Goal: Task Accomplishment & Management: Use online tool/utility

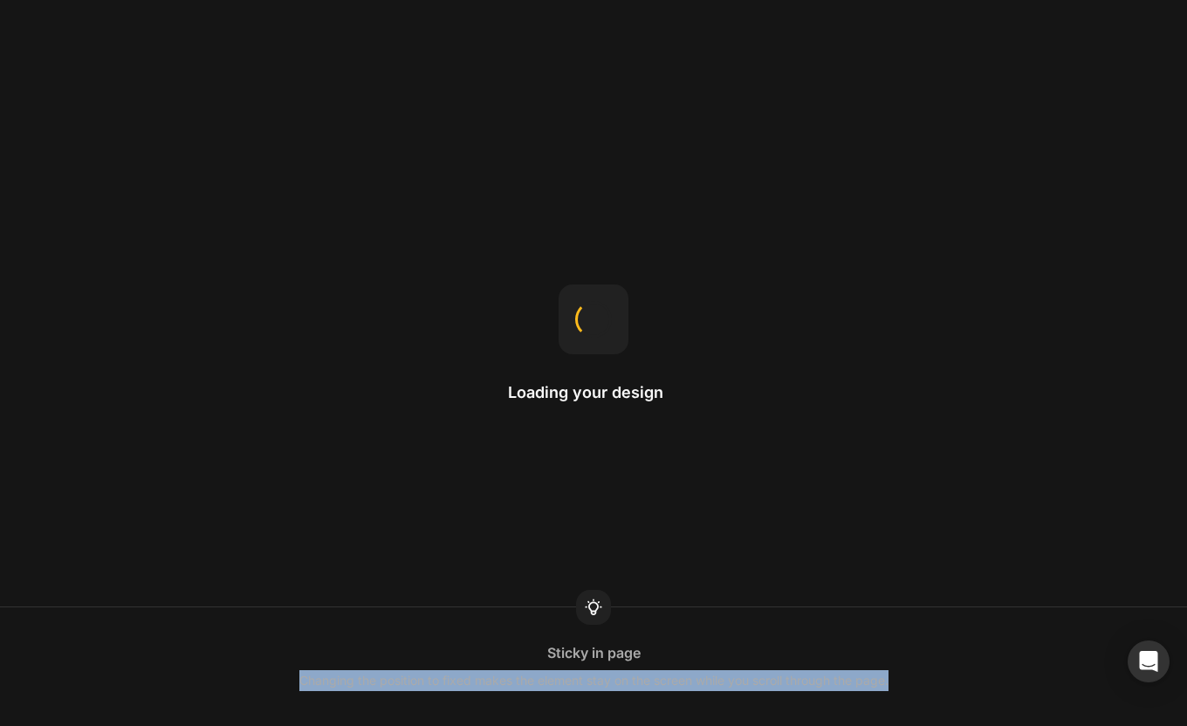
drag, startPoint x: 300, startPoint y: 686, endPoint x: 889, endPoint y: 681, distance: 589.2
click at [888, 681] on div "Changing the position to fixed makes the element stay on the screen while you s…" at bounding box center [593, 680] width 589 height 21
drag, startPoint x: 888, startPoint y: 682, endPoint x: 286, endPoint y: 689, distance: 601.4
click at [286, 689] on div "Replace home page After publishing the home template, select 'Replace current h…" at bounding box center [593, 666] width 1187 height 49
drag, startPoint x: 391, startPoint y: 684, endPoint x: 849, endPoint y: 675, distance: 458.3
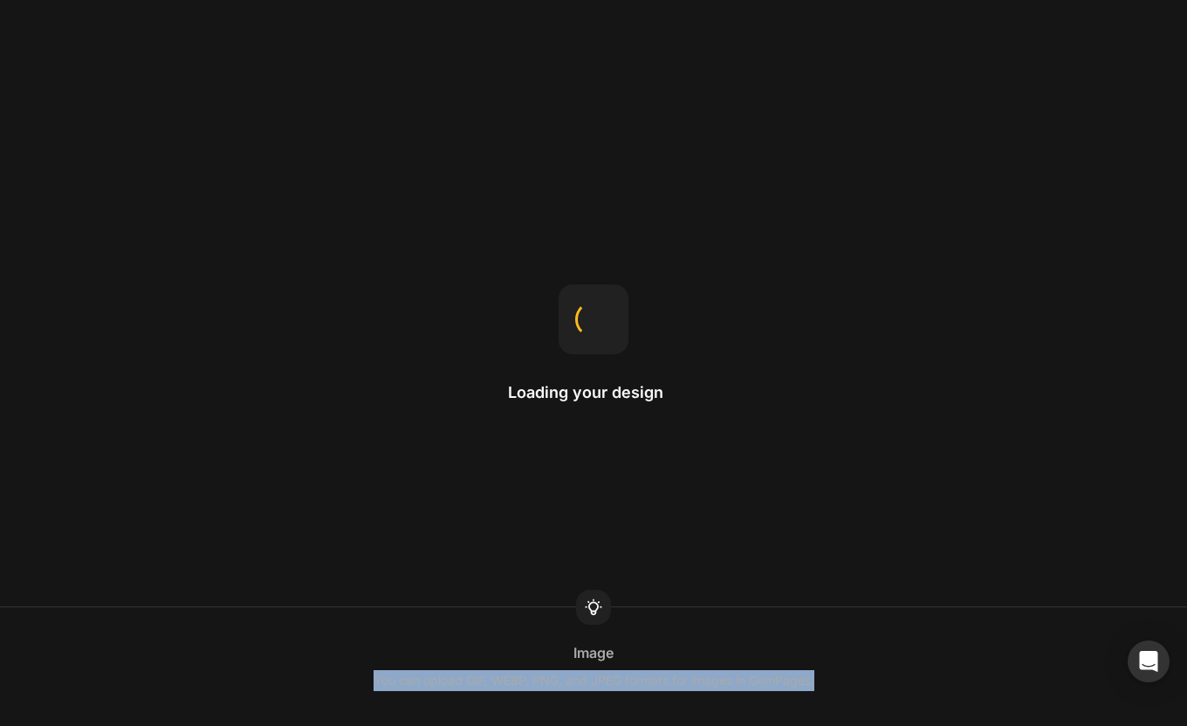
click at [849, 675] on div "Image You can upload GIF, WEBP, PNG, and JPEG formats for images in GemPages." at bounding box center [593, 666] width 1187 height 49
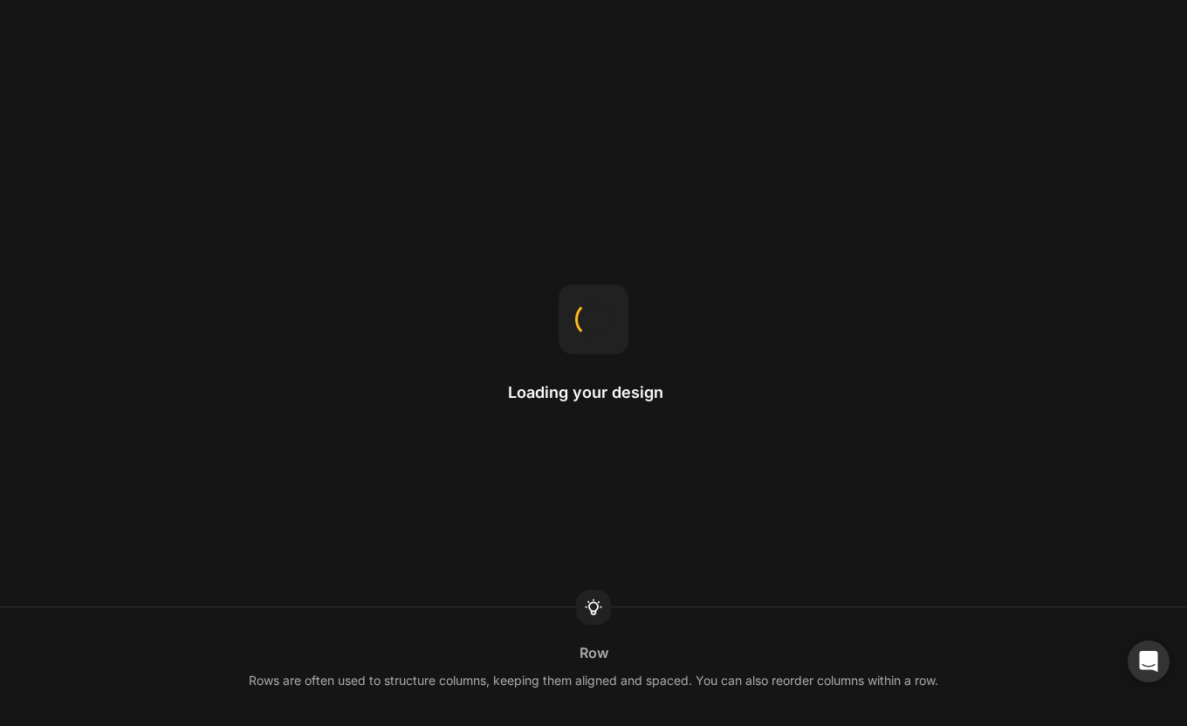
click at [849, 675] on div "Rows are often used to structure columns, keeping them aligned and spaced. You …" at bounding box center [593, 680] width 689 height 21
click at [849, 675] on div "This is the page a visitor can land on after clicking on your ads or any link f…" at bounding box center [593, 680] width 532 height 21
click at [849, 675] on div "Text Styles Global styles help maintain consistent styling across pages." at bounding box center [593, 666] width 1187 height 49
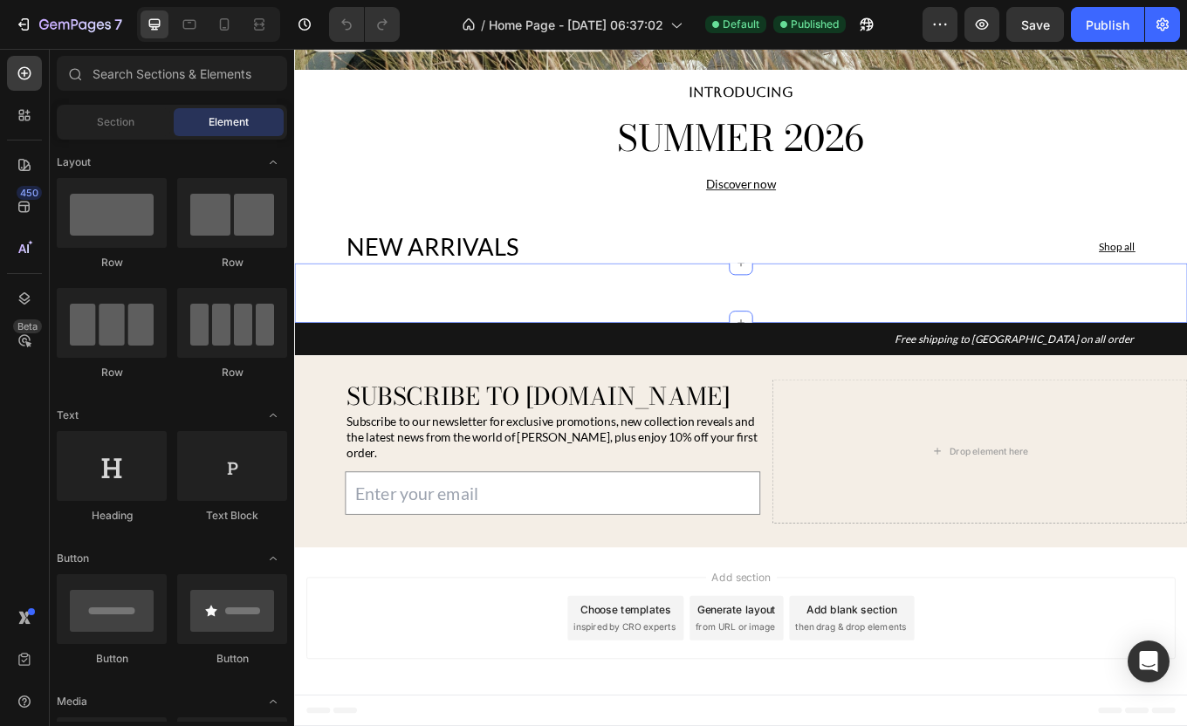
scroll to position [574, 0]
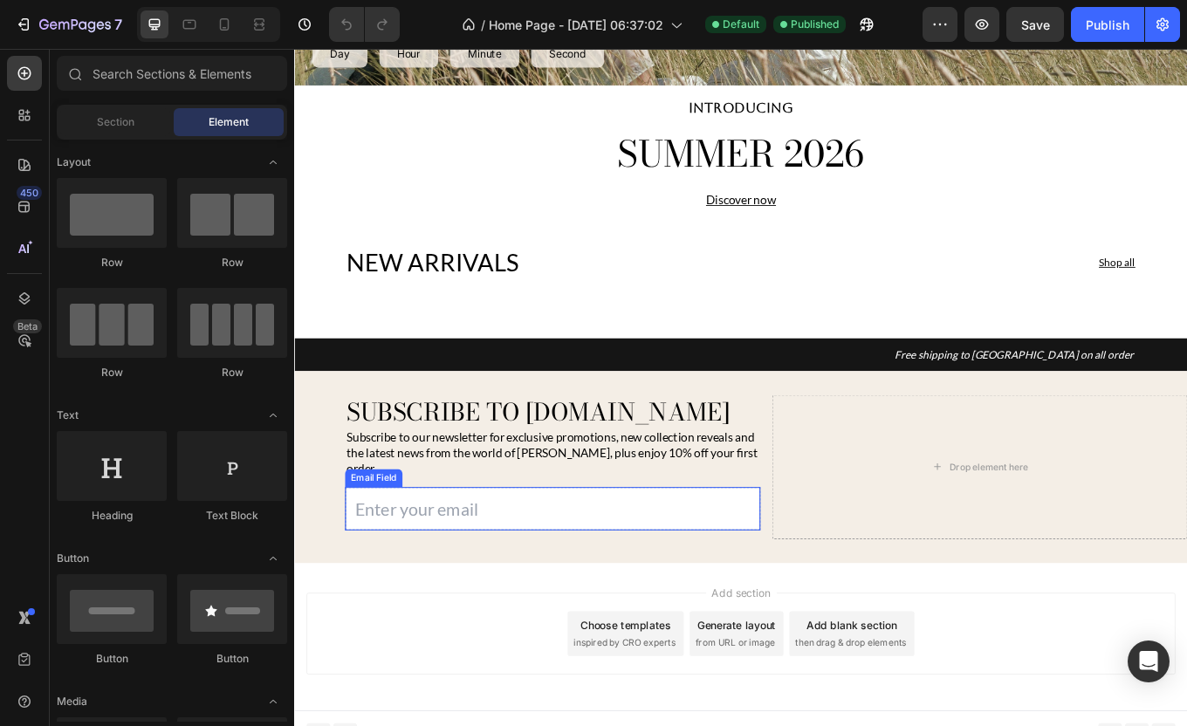
click at [730, 574] on input "email" at bounding box center [596, 588] width 487 height 51
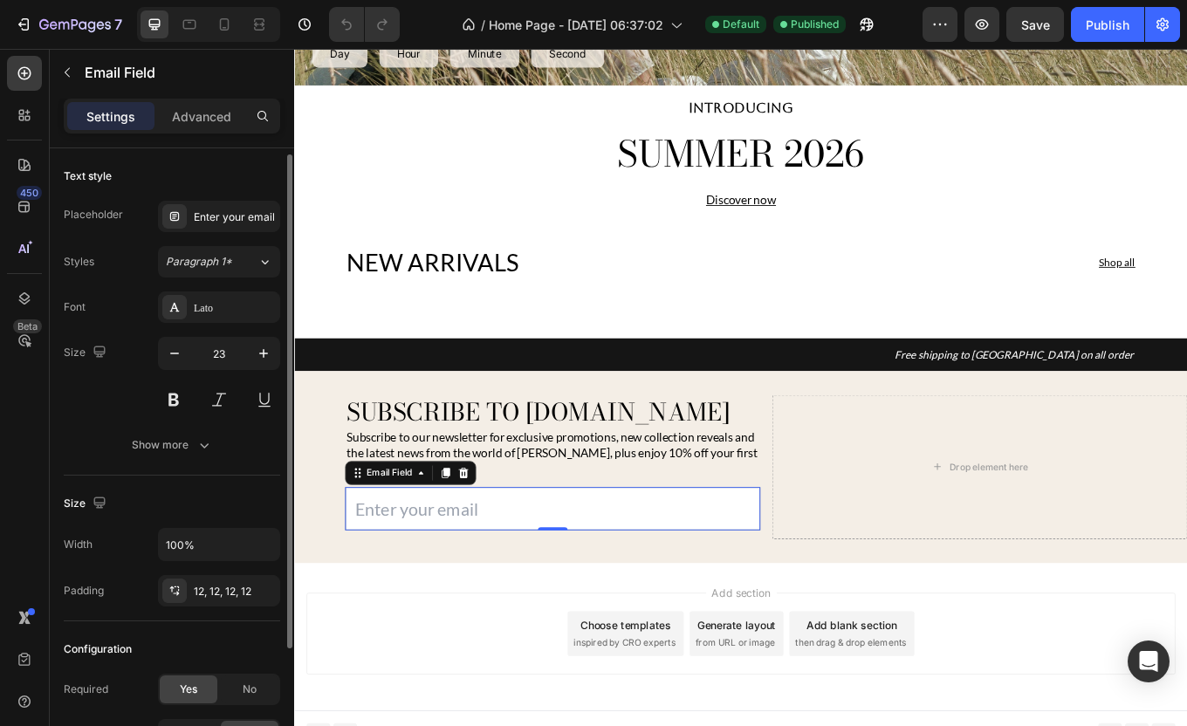
scroll to position [168, 0]
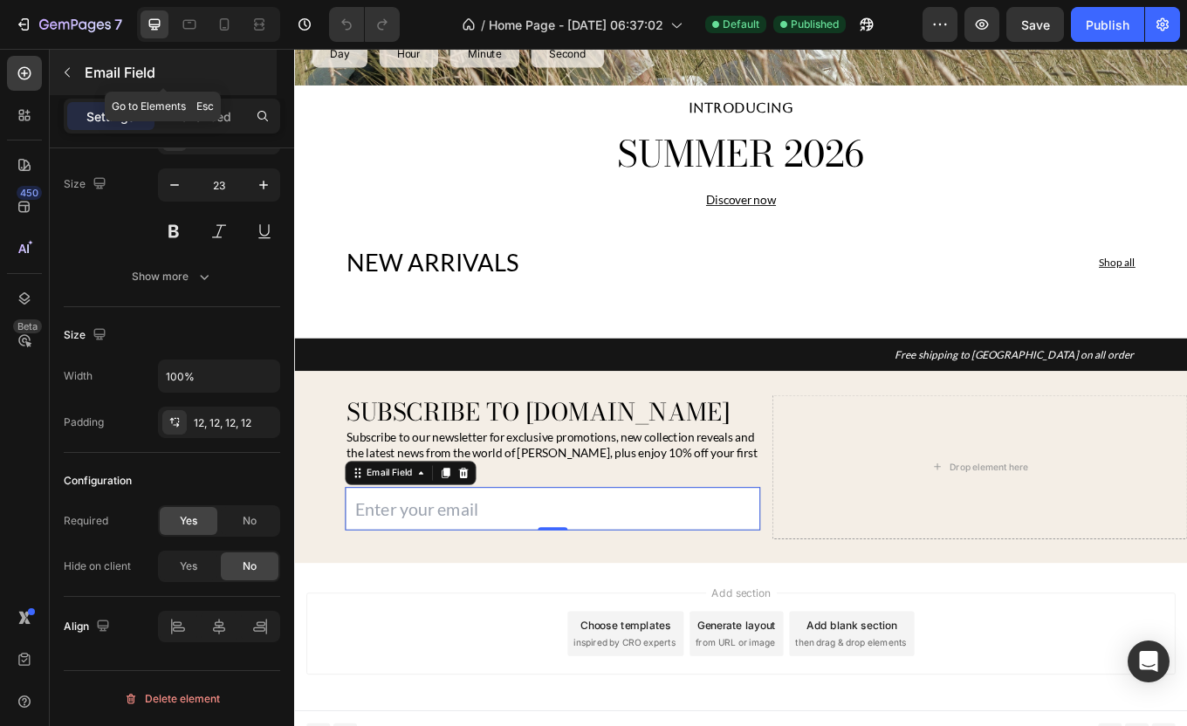
click at [69, 64] on button "button" at bounding box center [67, 72] width 28 height 28
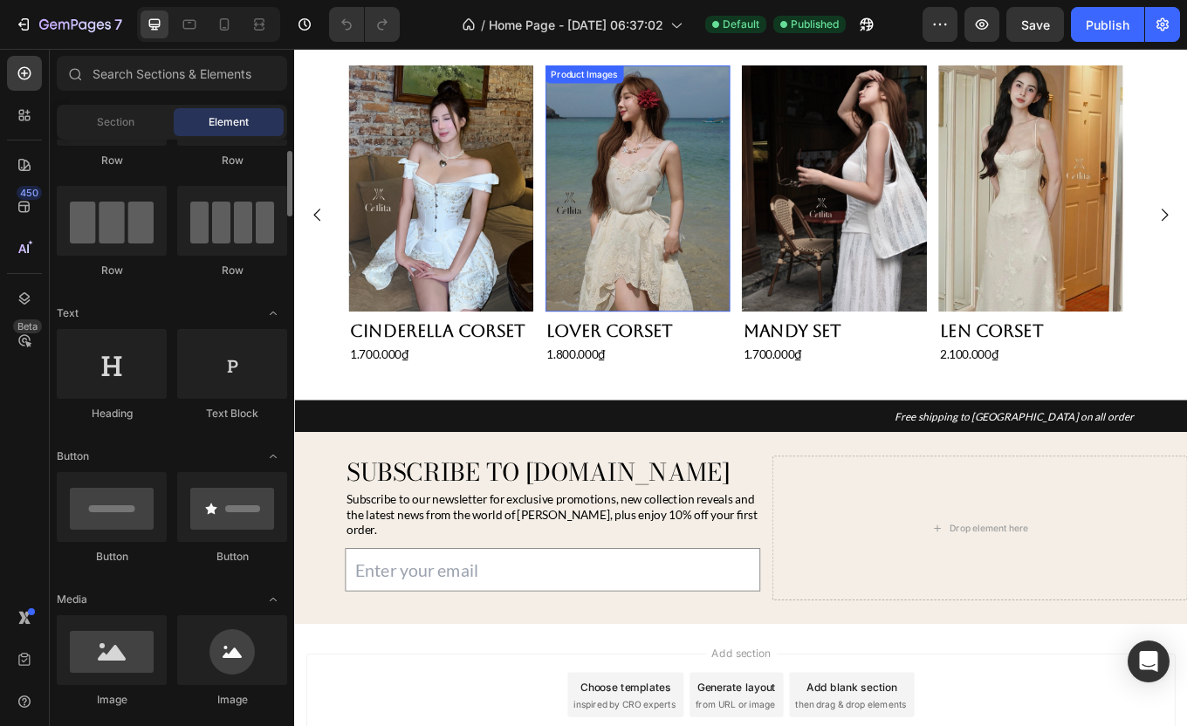
scroll to position [911, 0]
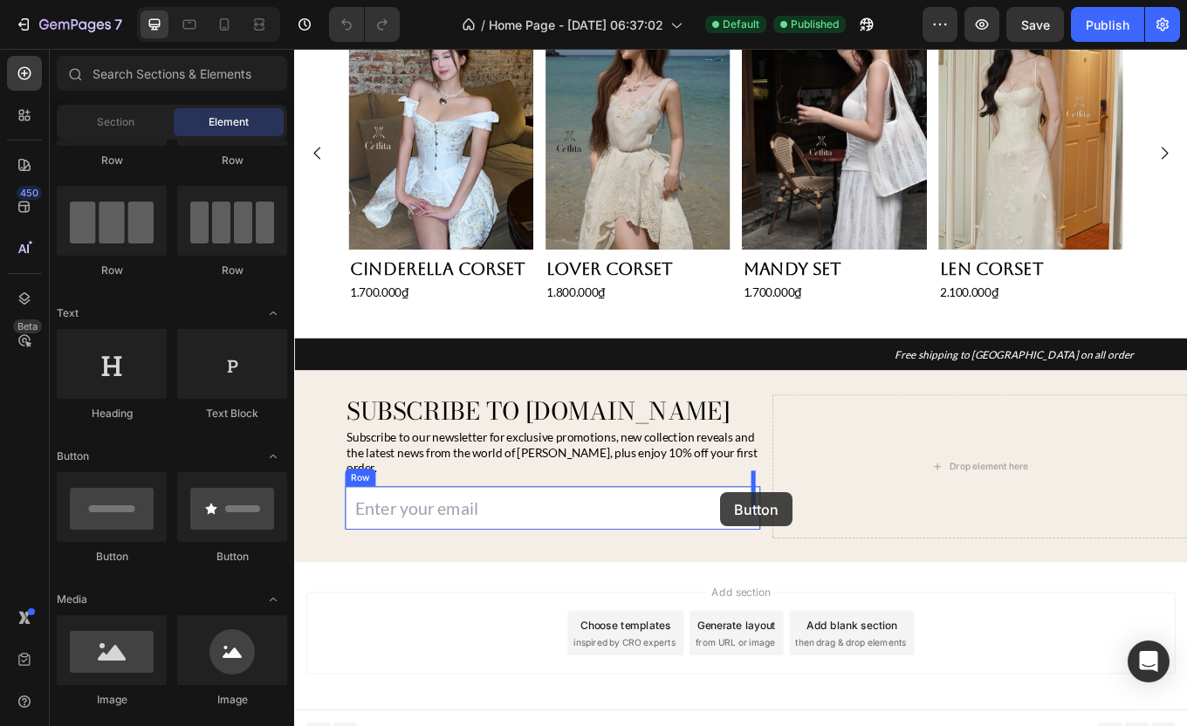
drag, startPoint x: 436, startPoint y: 562, endPoint x: 794, endPoint y: 569, distance: 357.9
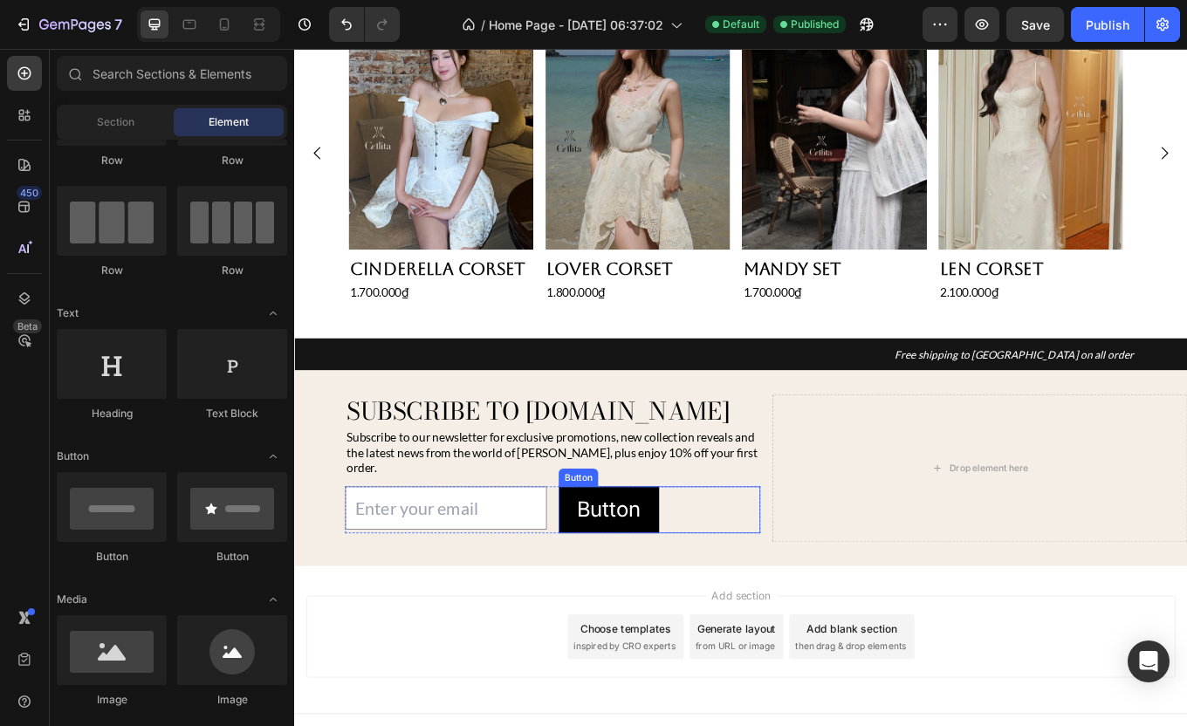
click at [760, 577] on div "Button Button" at bounding box center [722, 589] width 237 height 55
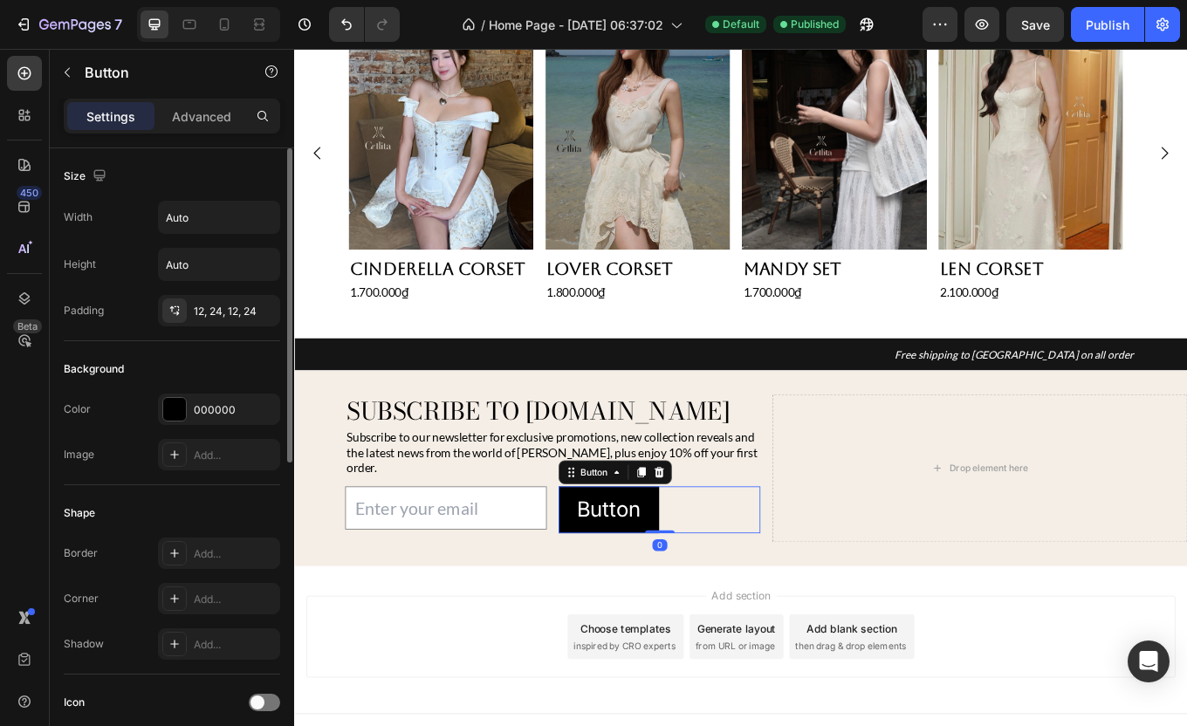
scroll to position [624, 0]
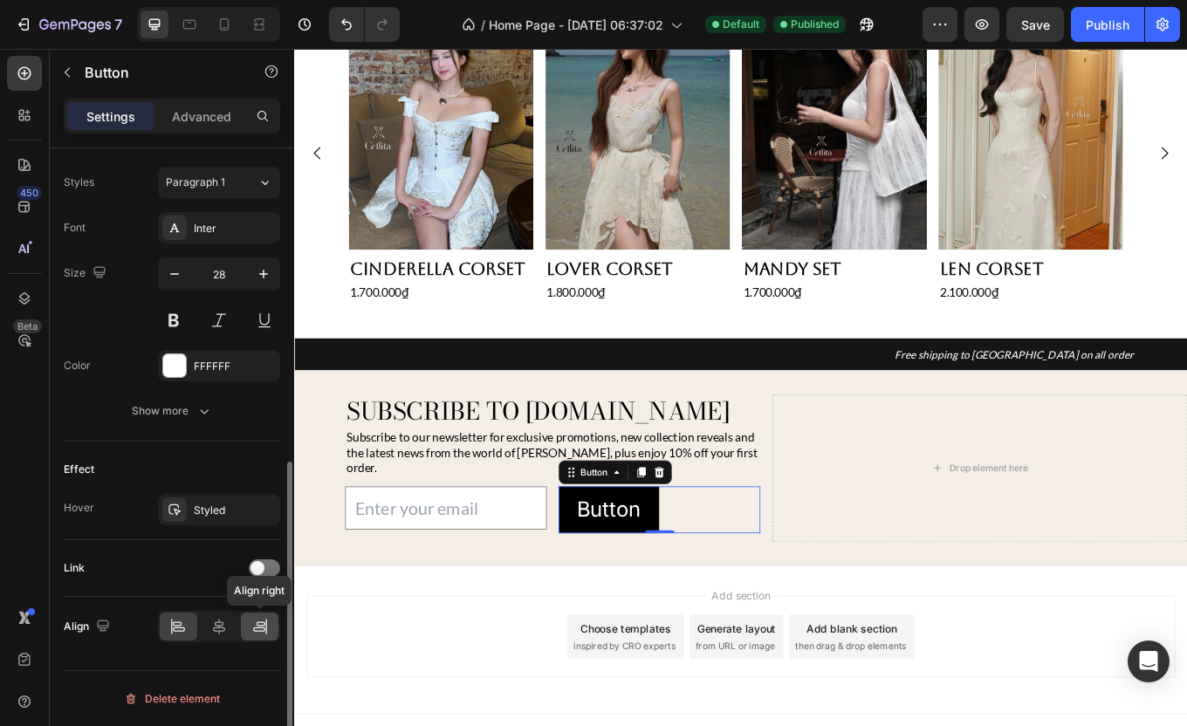
click at [270, 625] on div at bounding box center [260, 627] width 38 height 28
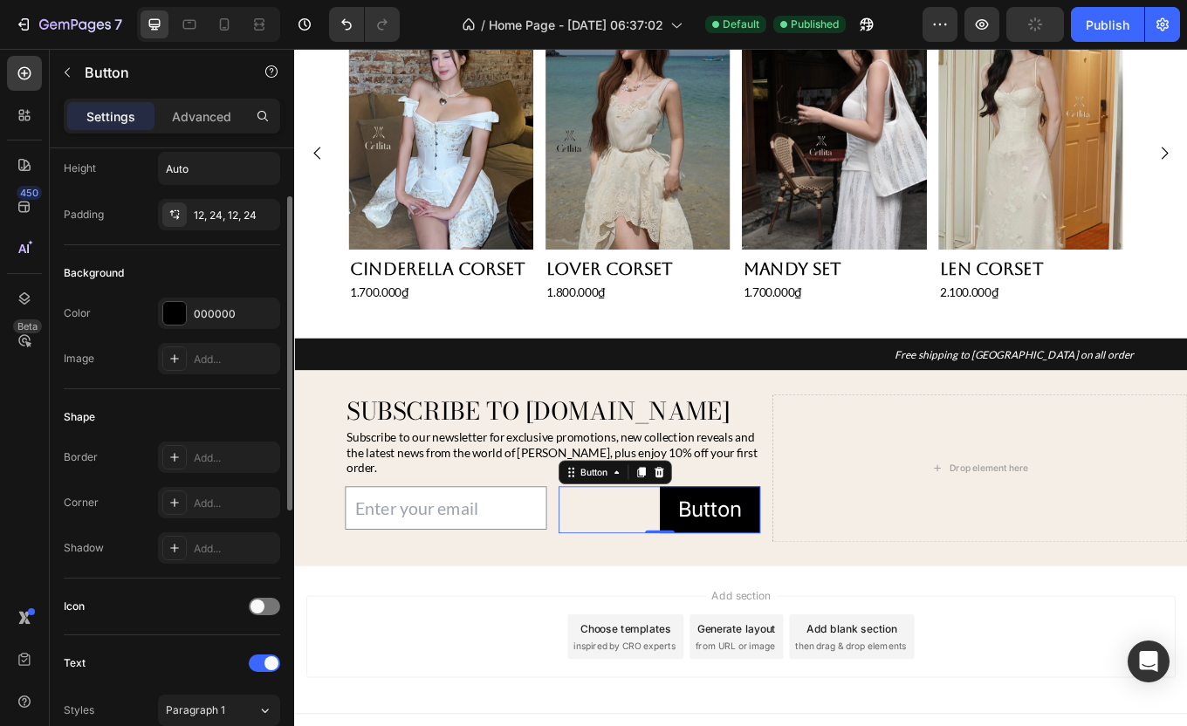
scroll to position [0, 0]
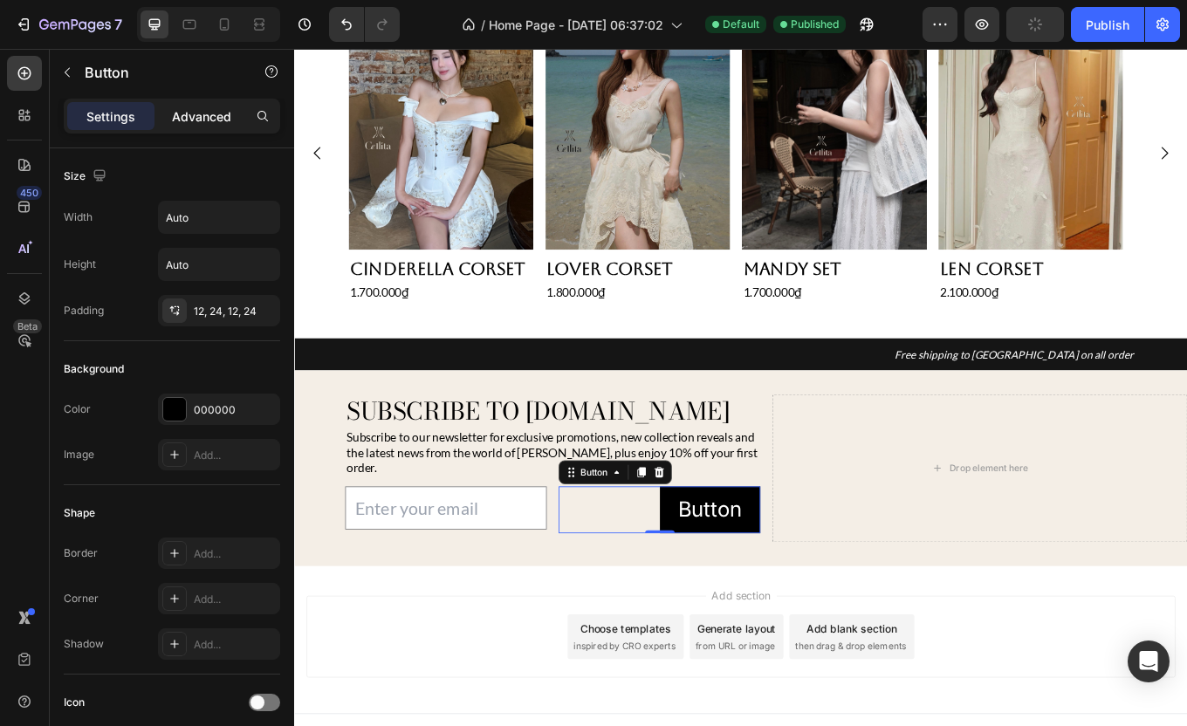
click at [212, 122] on p "Advanced" at bounding box center [201, 116] width 59 height 18
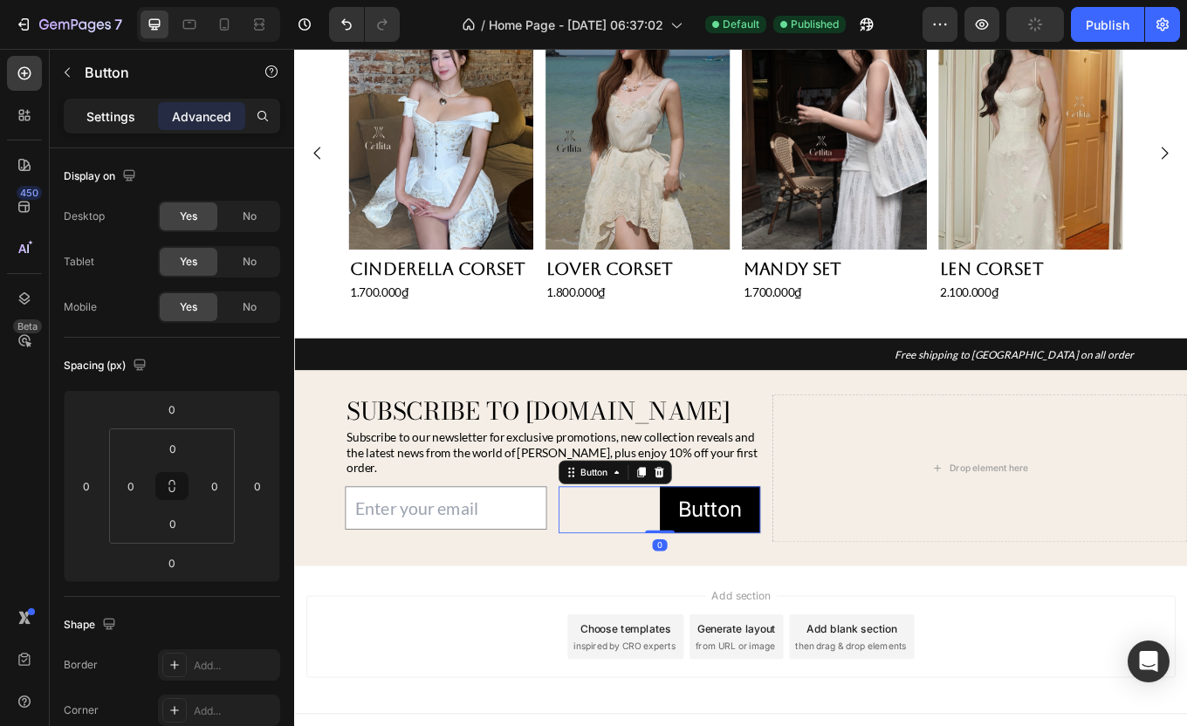
click at [128, 125] on div "Settings" at bounding box center [110, 116] width 87 height 28
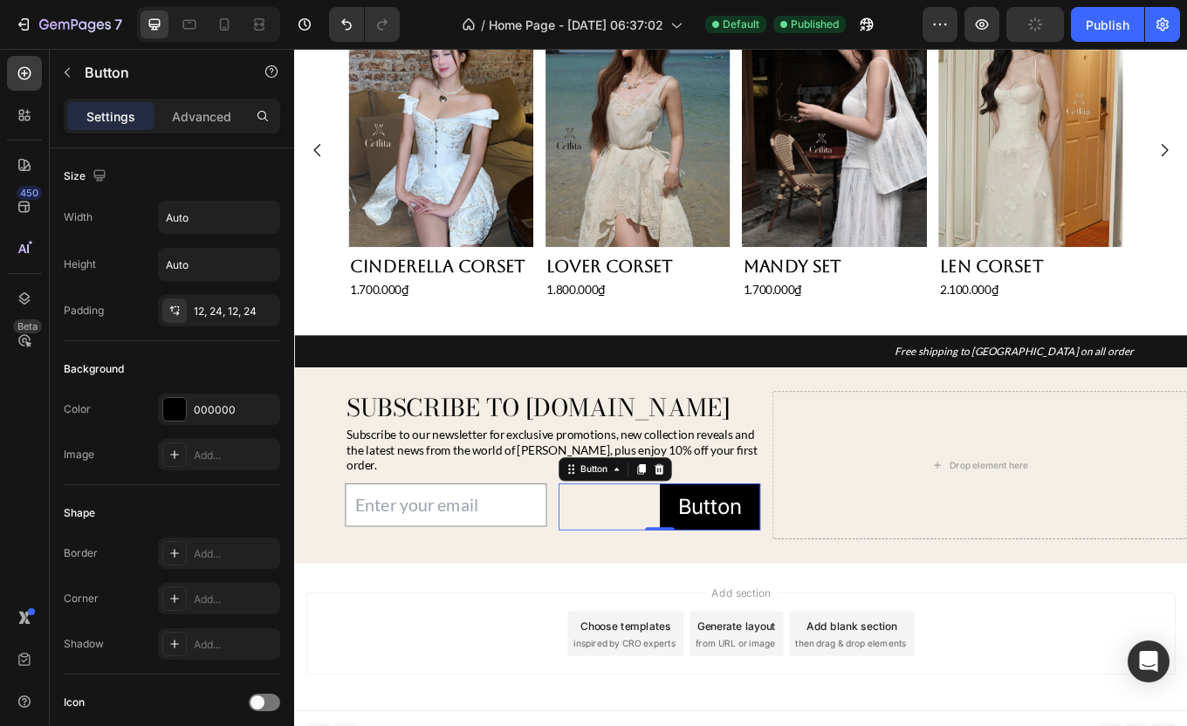
scroll to position [916, 0]
click at [529, 686] on div "Add section Choose templates inspired by CRO experts Generate layout from URL o…" at bounding box center [817, 734] width 1019 height 96
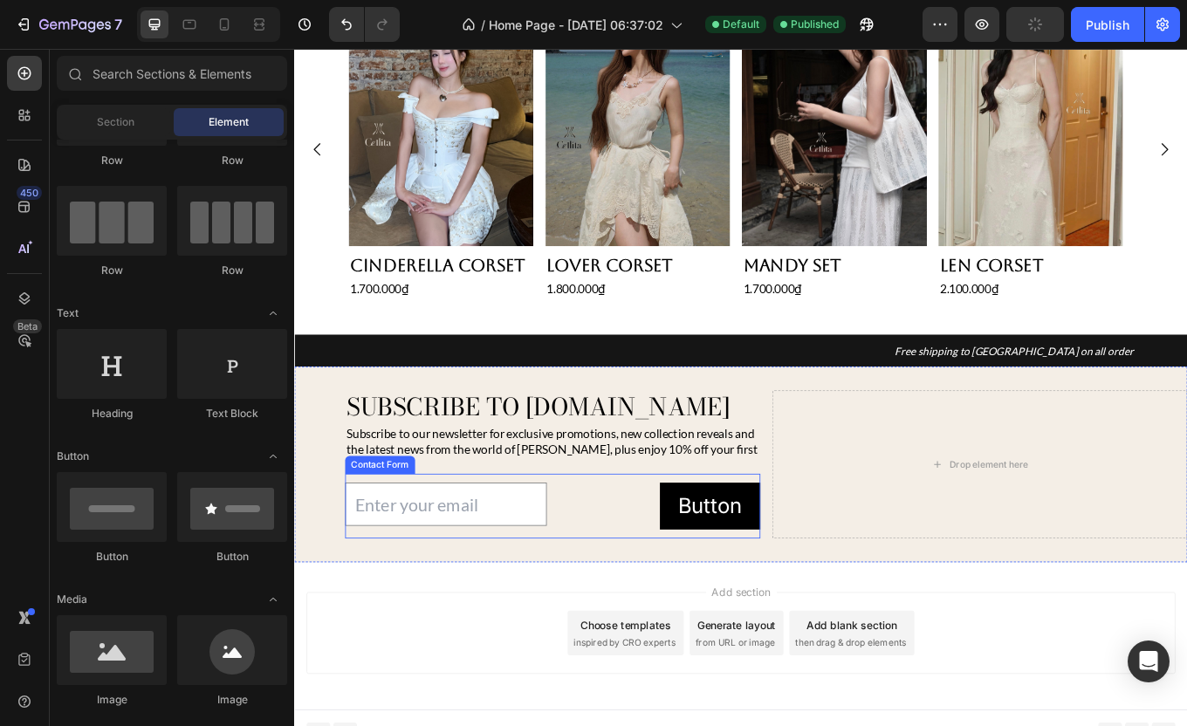
click at [586, 547] on div "Email Field Button Button Row Contact Form" at bounding box center [596, 585] width 487 height 76
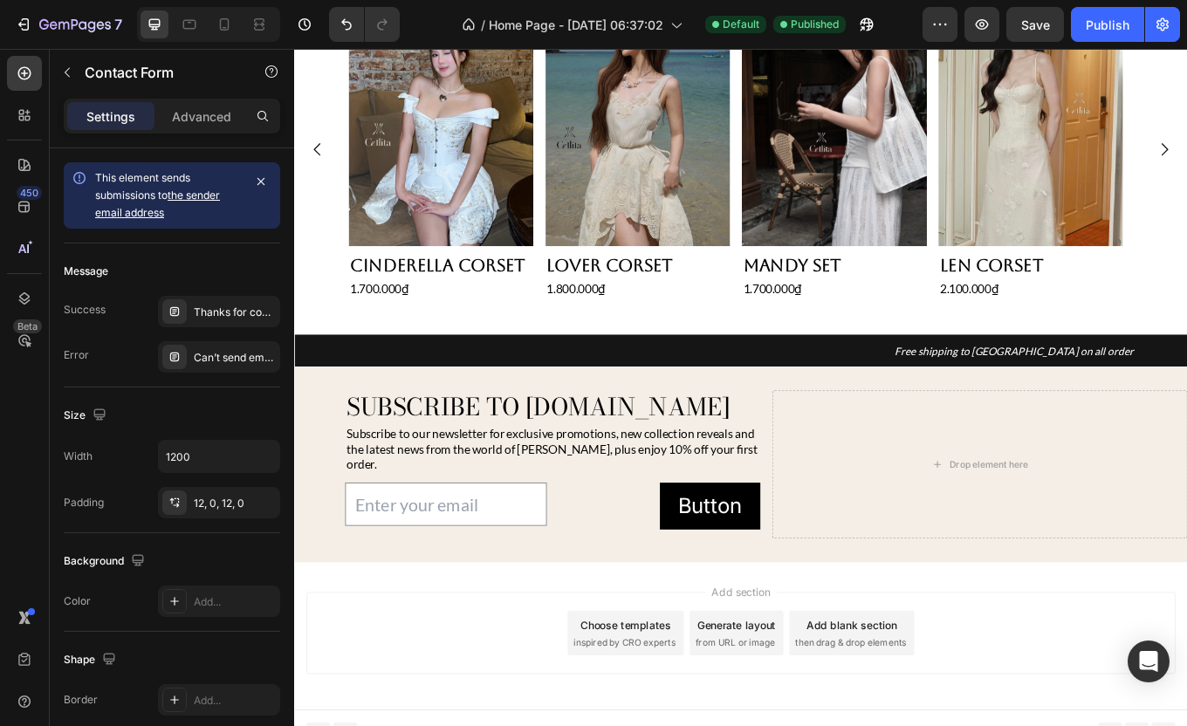
click at [552, 686] on div "Add section Choose templates inspired by CRO experts Generate layout from URL o…" at bounding box center [817, 734] width 1019 height 96
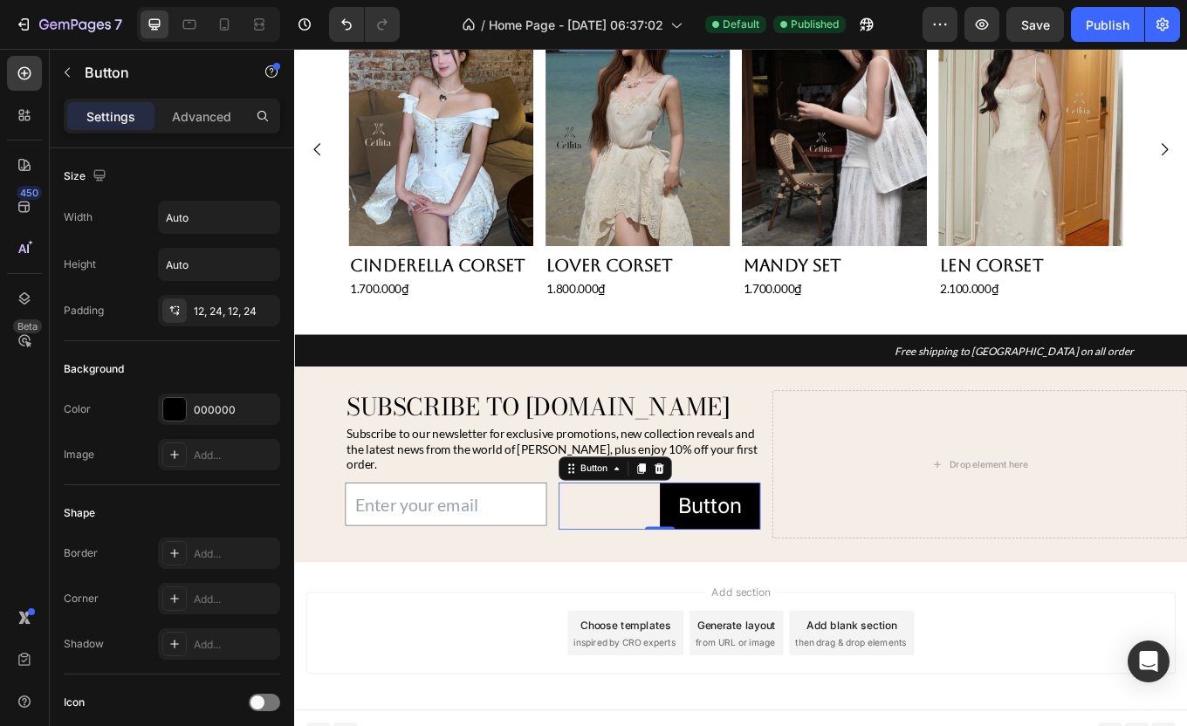
click at [629, 571] on div "Button Button 0" at bounding box center [722, 585] width 237 height 55
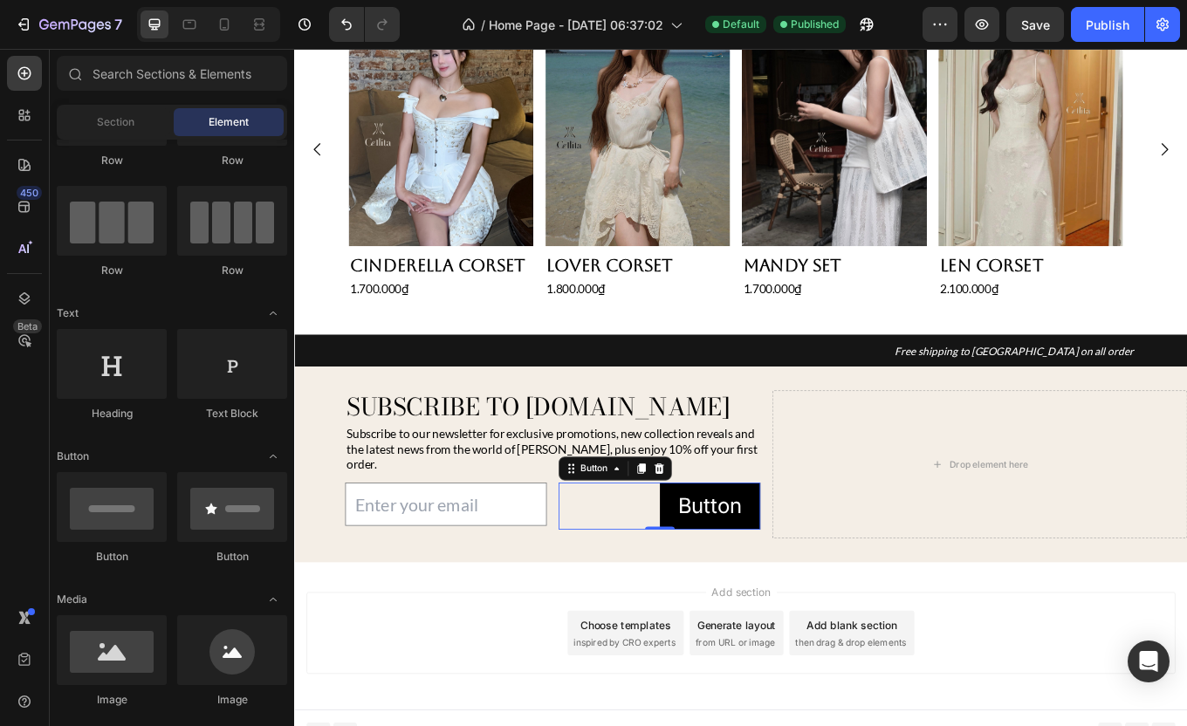
click at [936, 725] on div "Add section Choose templates inspired by CRO experts Generate layout from URL o…" at bounding box center [817, 737] width 1047 height 173
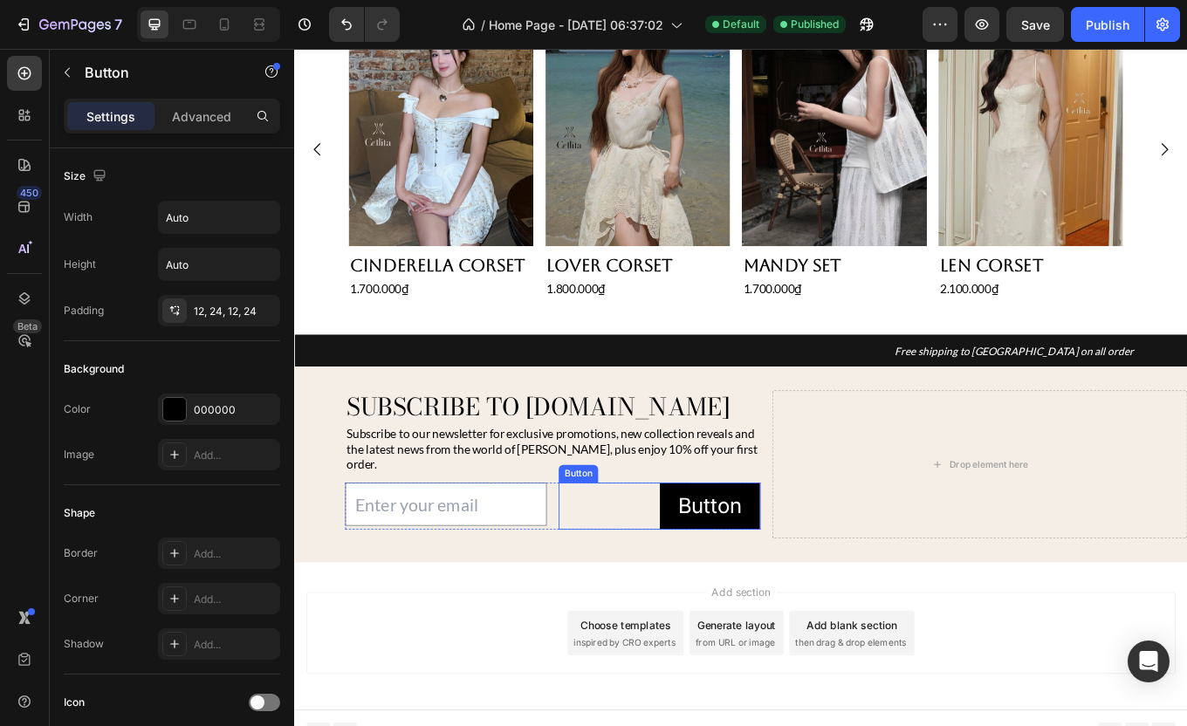
click at [654, 559] on div "Button Button" at bounding box center [722, 585] width 237 height 55
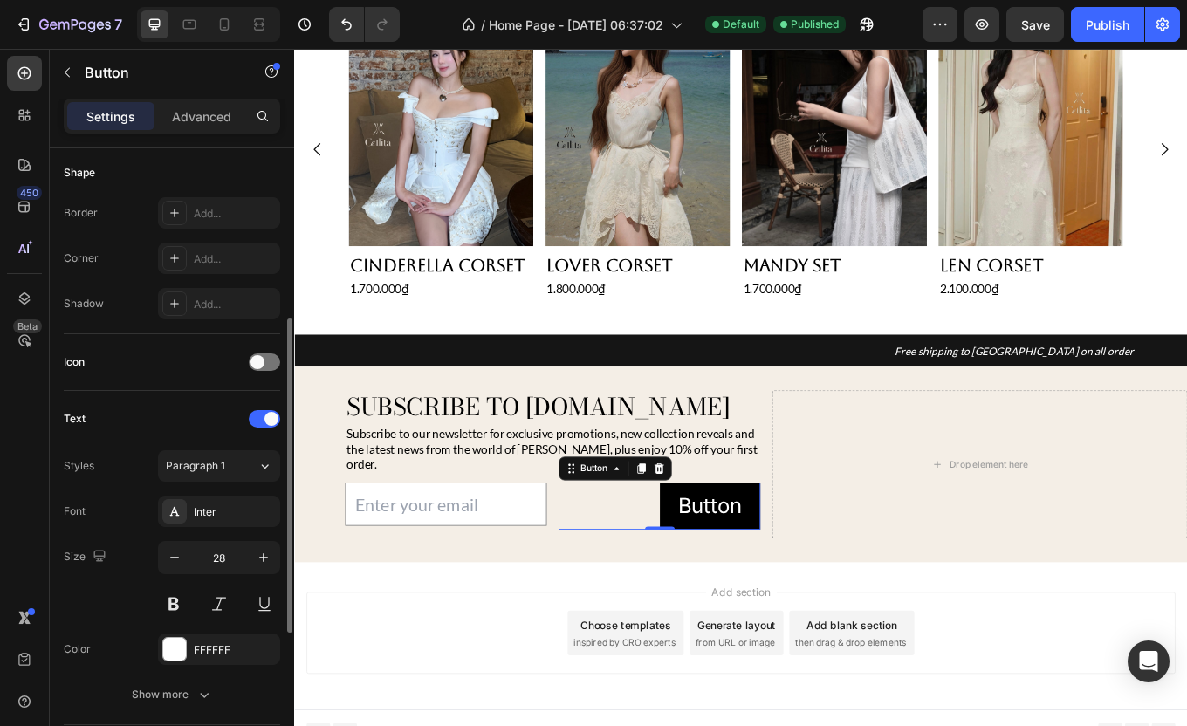
scroll to position [368, 0]
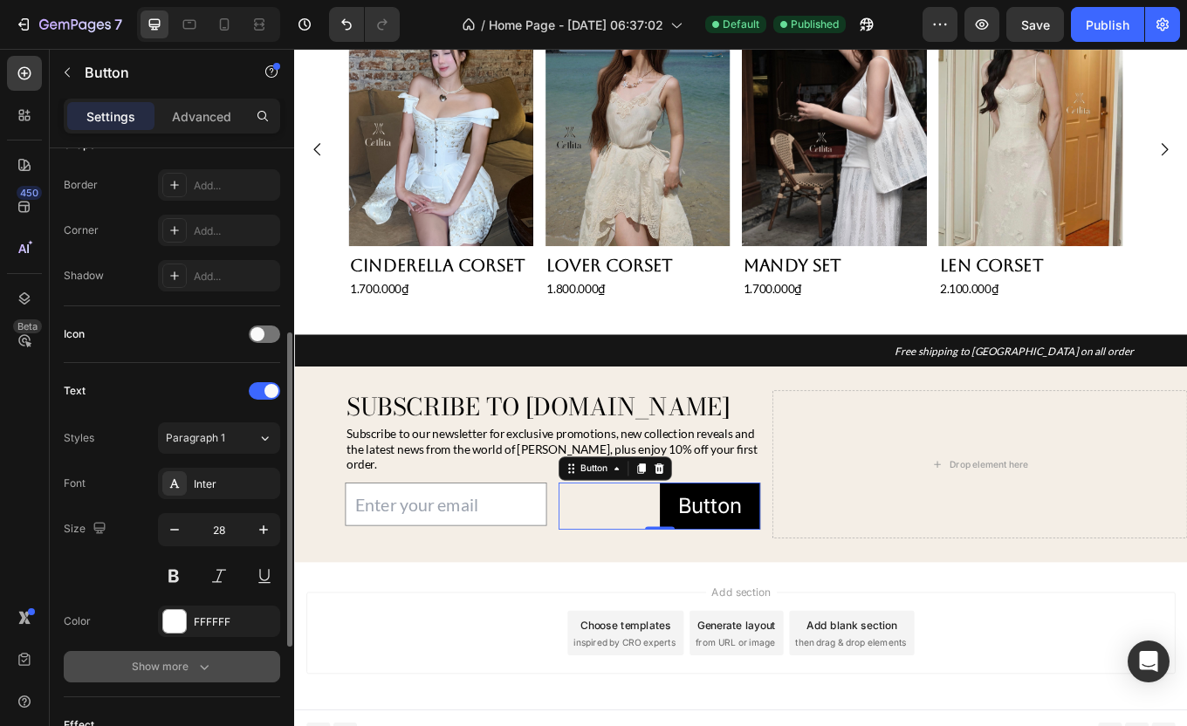
click at [161, 661] on div "Show more" at bounding box center [172, 666] width 81 height 17
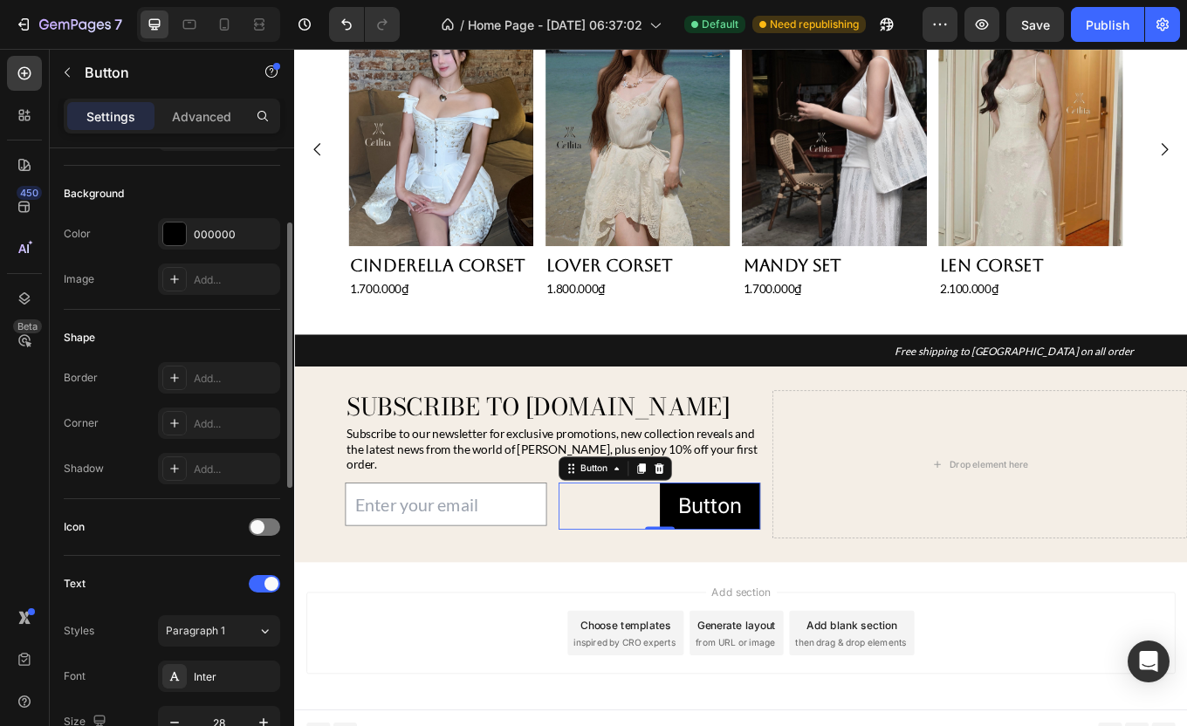
scroll to position [0, 0]
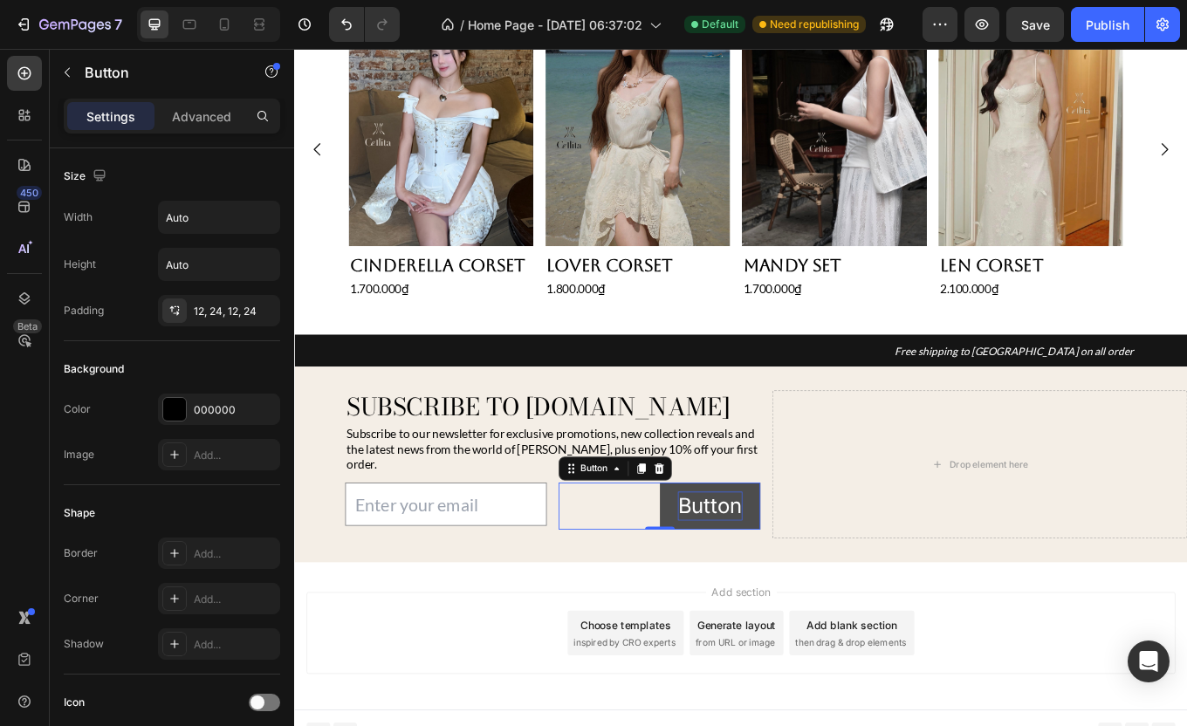
click at [778, 568] on p "Button" at bounding box center [782, 585] width 76 height 34
click at [726, 558] on button "Button" at bounding box center [782, 585] width 118 height 55
click at [674, 534] on icon at bounding box center [672, 541] width 14 height 14
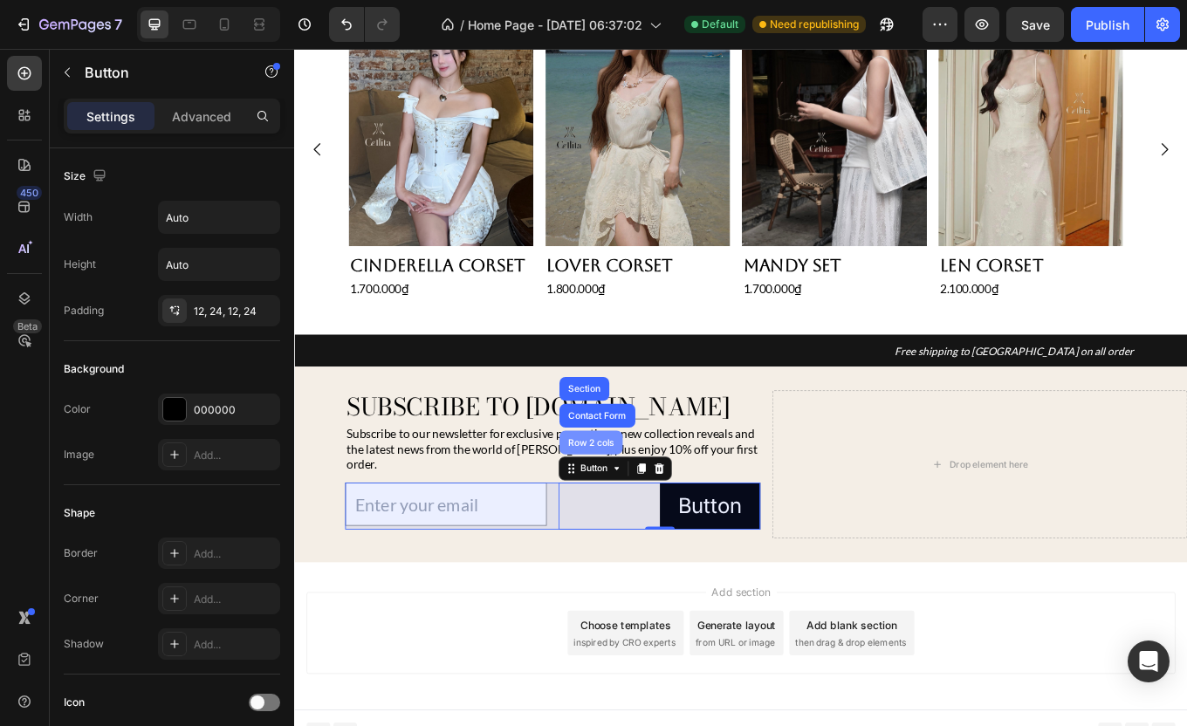
click at [650, 505] on div "Row 2 cols" at bounding box center [642, 510] width 60 height 10
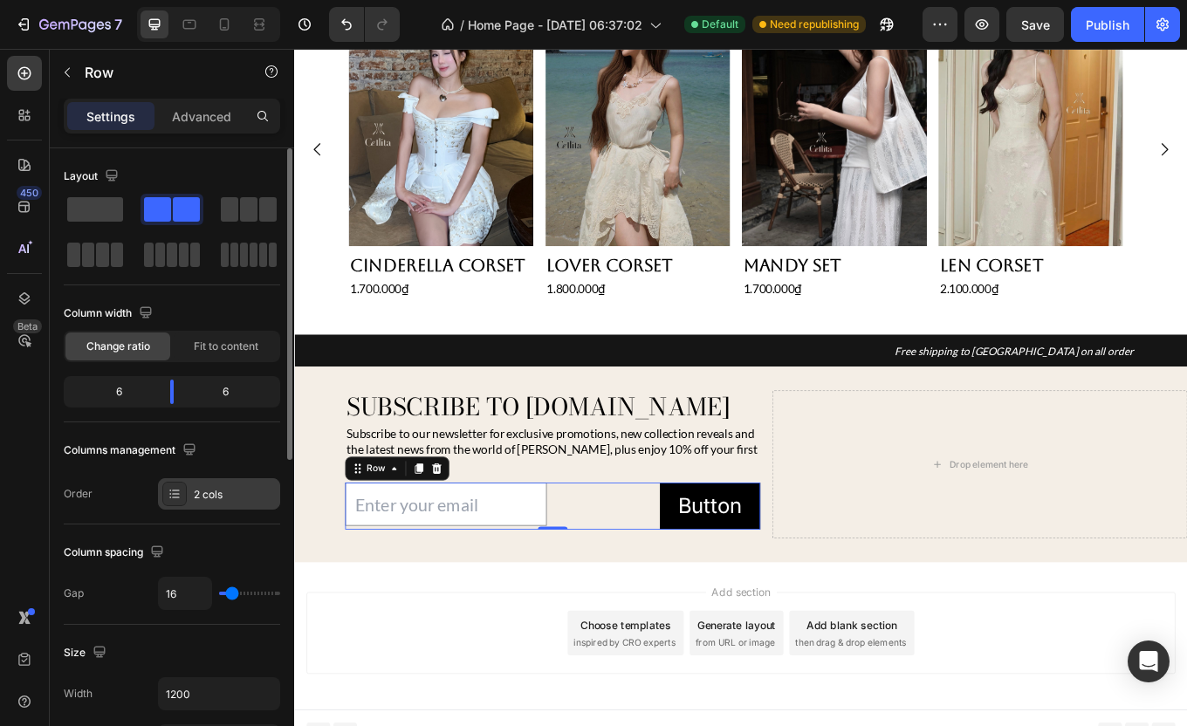
click at [212, 493] on div "2 cols" at bounding box center [235, 495] width 82 height 16
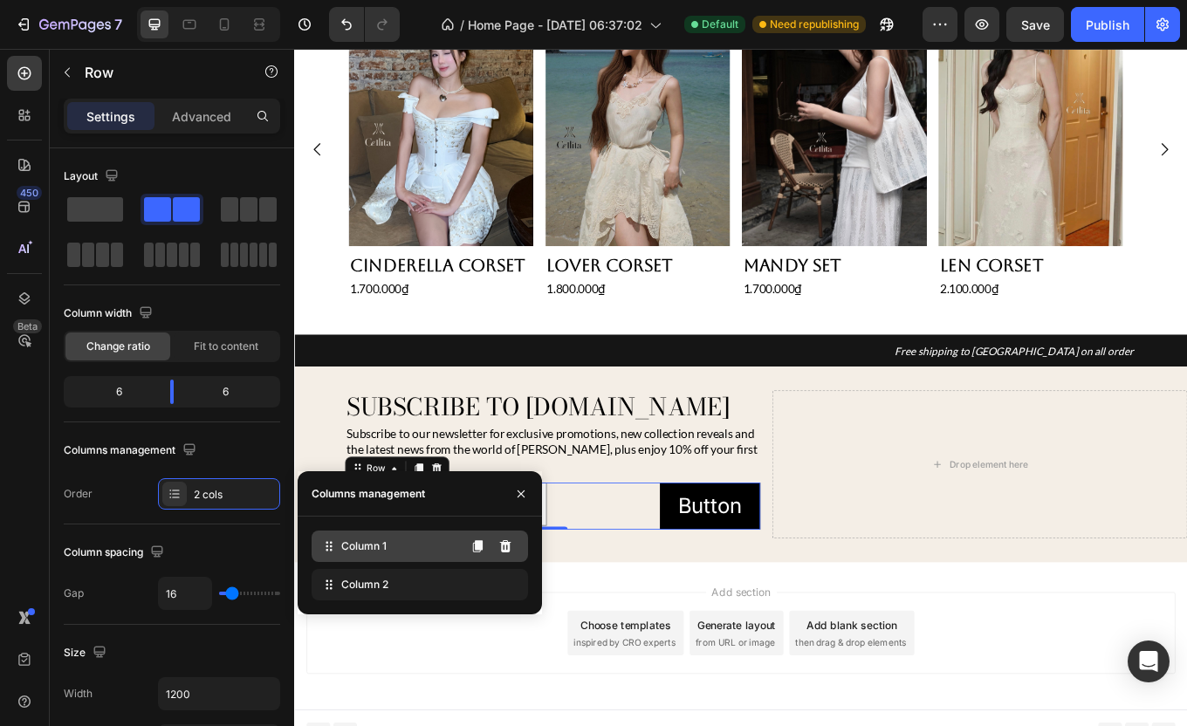
click at [422, 544] on div "Column 1" at bounding box center [420, 546] width 216 height 31
click at [510, 548] on icon at bounding box center [505, 546] width 14 height 14
click at [504, 546] on icon at bounding box center [505, 546] width 11 height 12
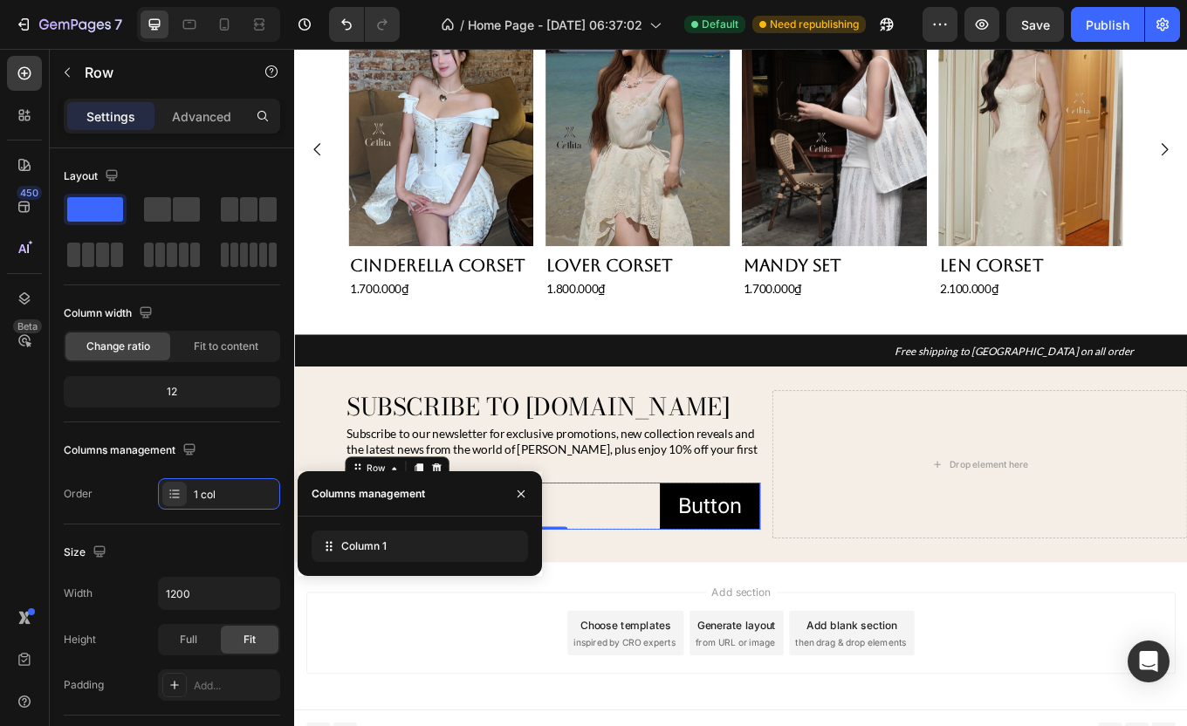
click at [652, 566] on div "Button Button" at bounding box center [596, 585] width 487 height 55
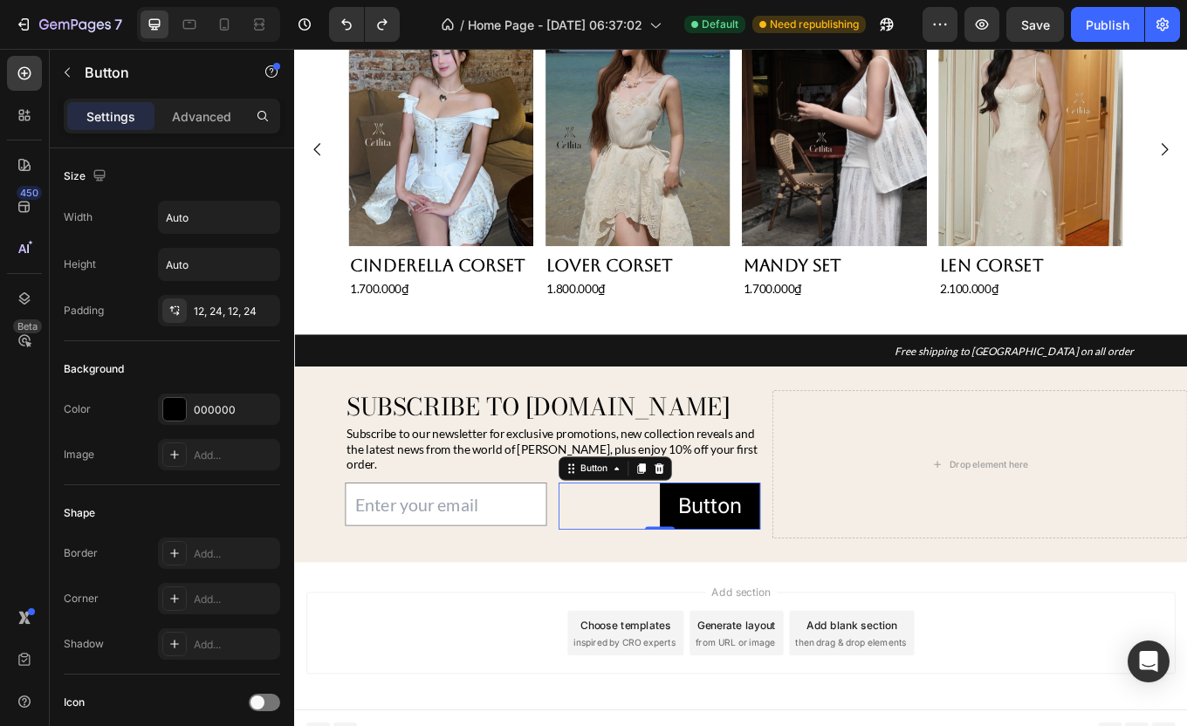
click at [703, 565] on div "Button Button 0" at bounding box center [722, 585] width 237 height 55
click at [666, 534] on icon at bounding box center [672, 541] width 14 height 14
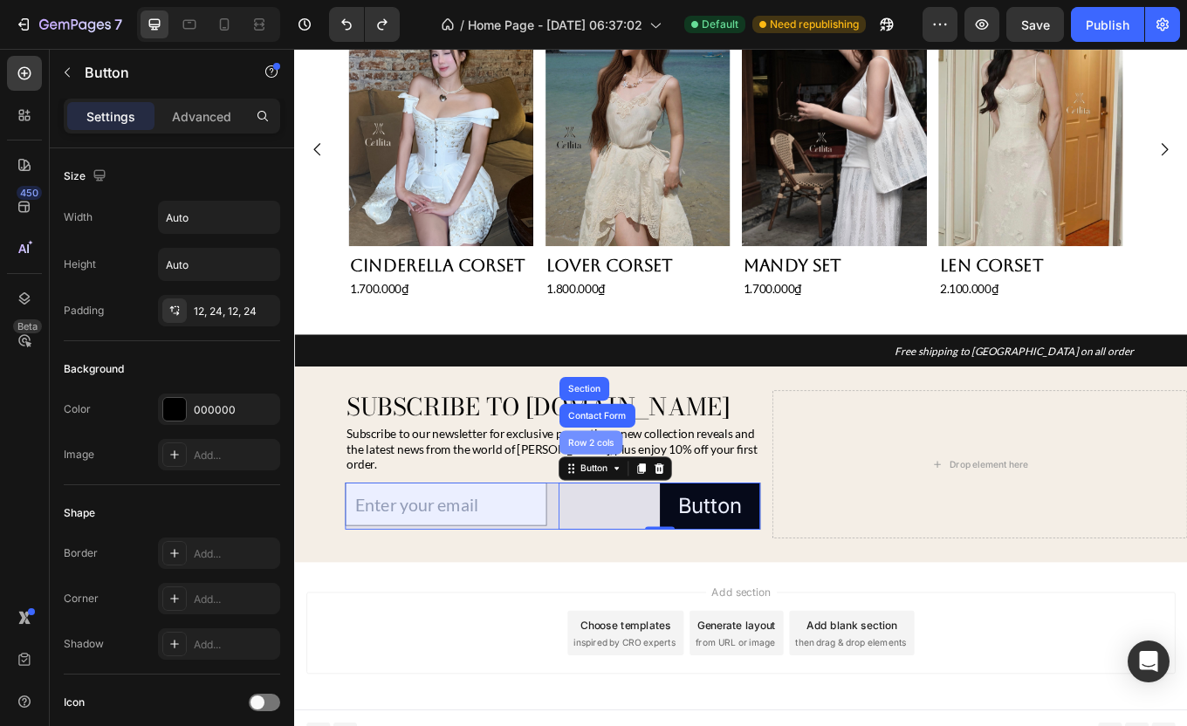
click at [653, 505] on div "Row 2 cols" at bounding box center [642, 510] width 60 height 10
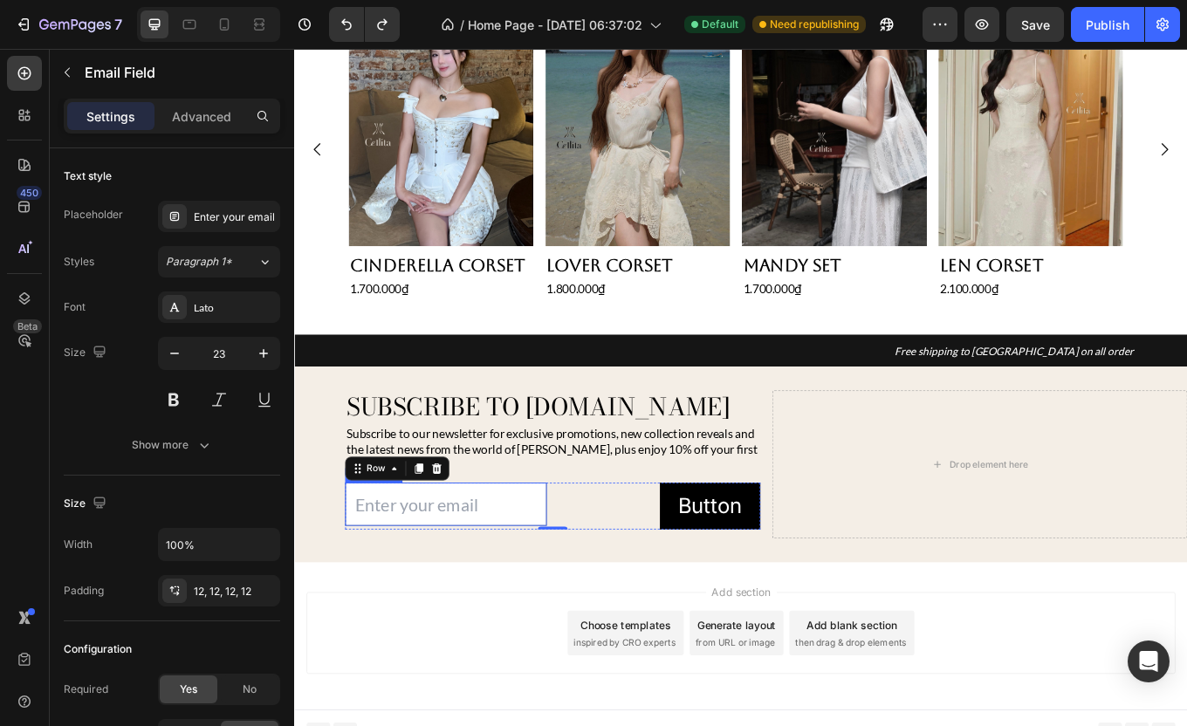
click at [554, 558] on input "email" at bounding box center [471, 583] width 237 height 51
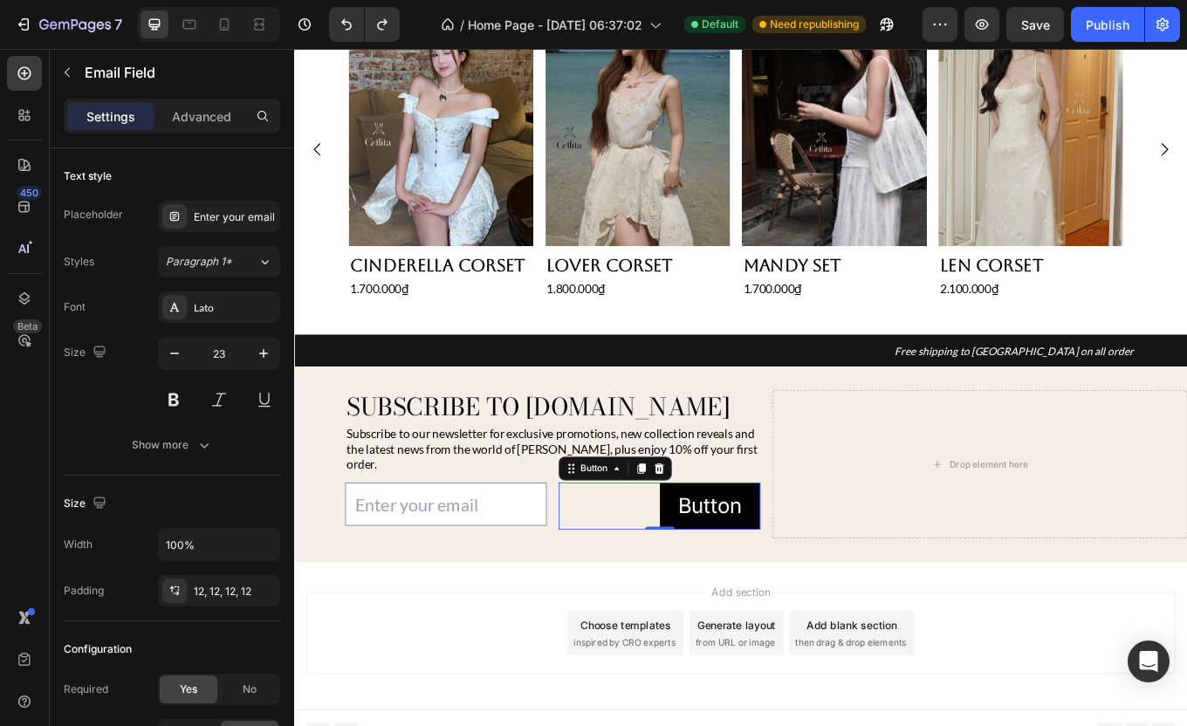
click at [708, 569] on div "Button Button 0" at bounding box center [722, 585] width 237 height 55
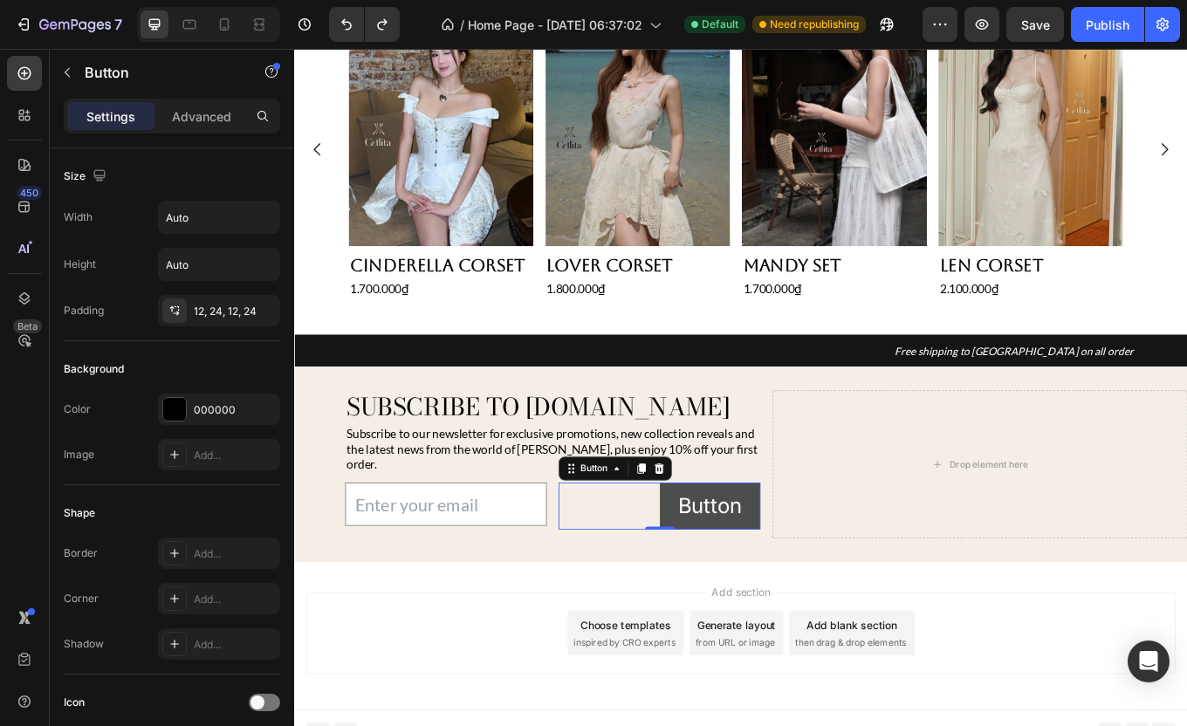
click at [728, 563] on button "Button" at bounding box center [782, 585] width 118 height 55
click at [723, 567] on button "Button" at bounding box center [782, 585] width 118 height 55
click at [667, 558] on div "Button Button 0" at bounding box center [722, 585] width 237 height 55
click at [725, 572] on button "Button" at bounding box center [782, 585] width 118 height 55
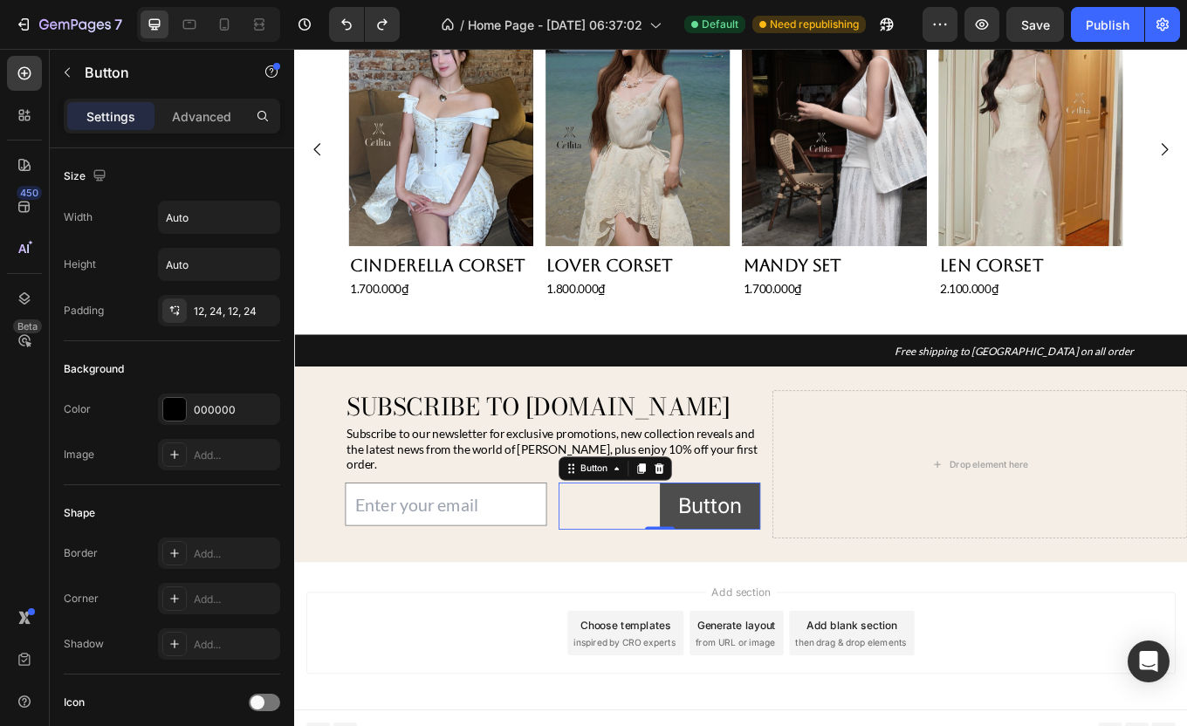
click at [725, 572] on button "Button" at bounding box center [782, 585] width 118 height 55
click at [728, 564] on button "Button" at bounding box center [782, 585] width 118 height 55
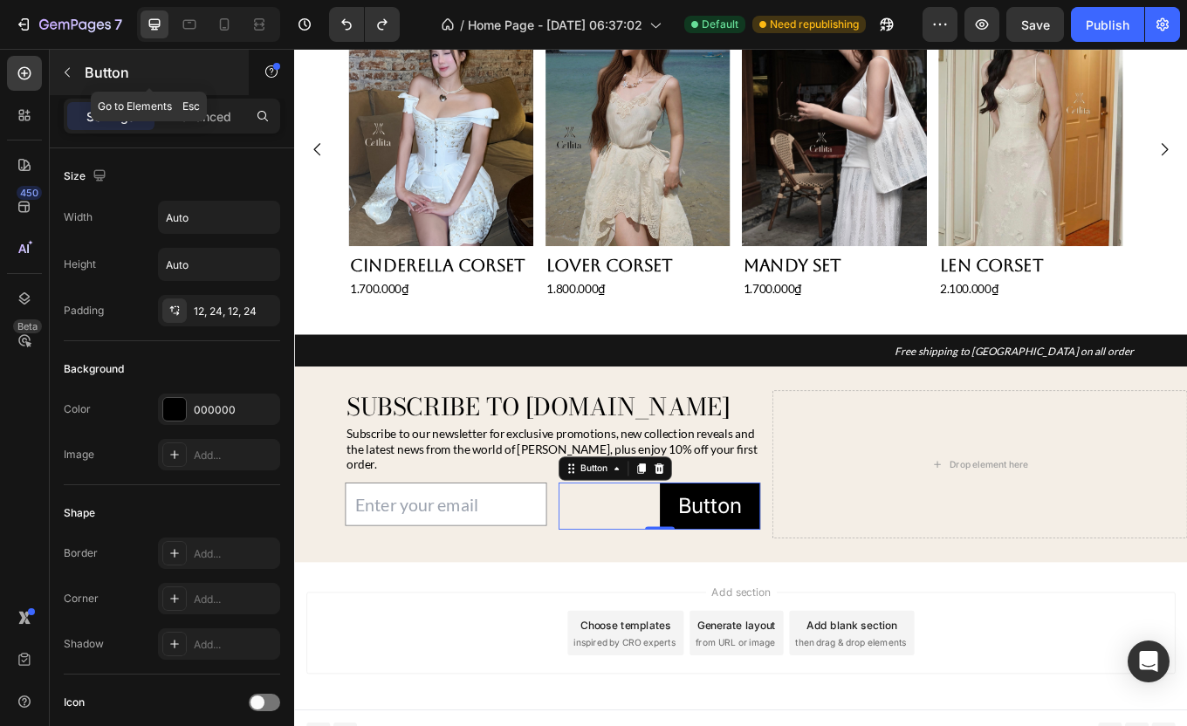
click at [63, 78] on icon "button" at bounding box center [67, 72] width 14 height 14
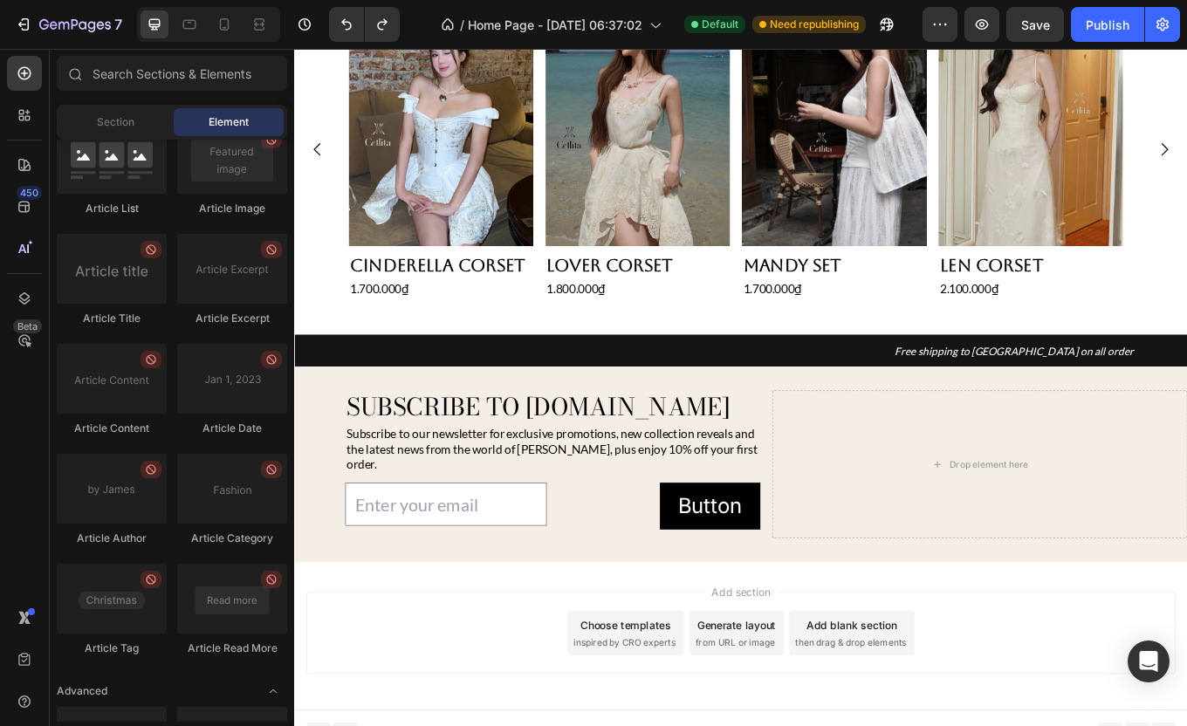
scroll to position [4590, 0]
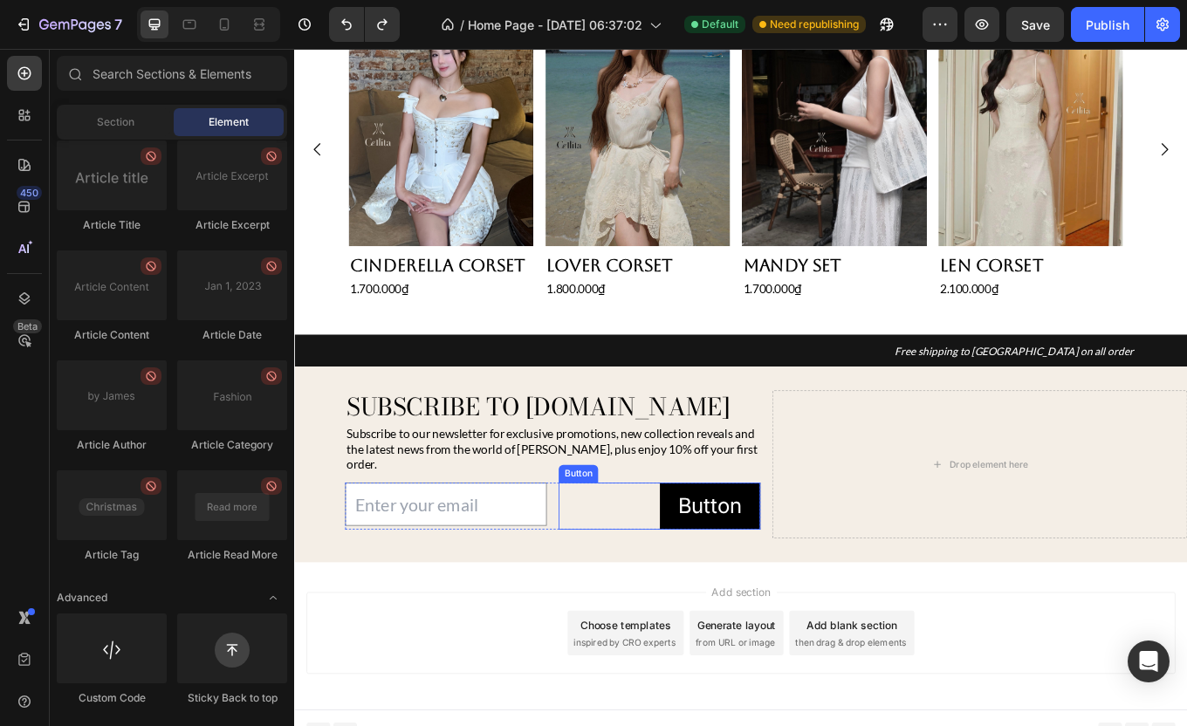
click at [703, 574] on div "Button Button" at bounding box center [722, 585] width 237 height 55
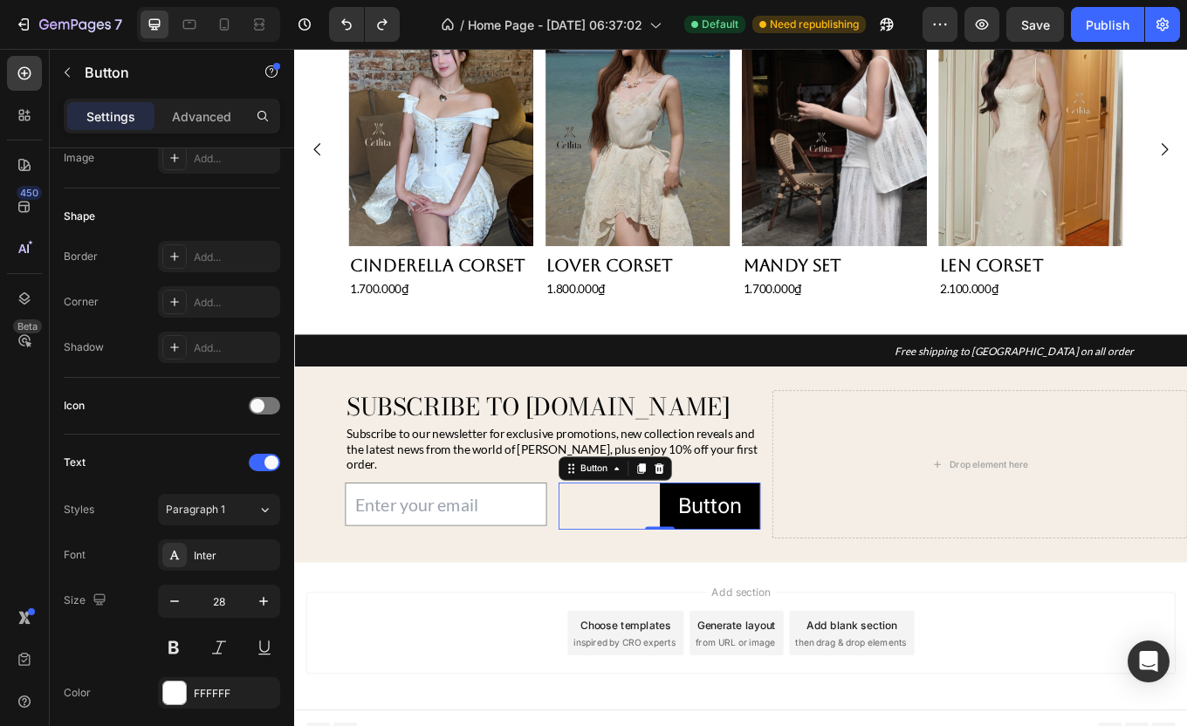
scroll to position [624, 0]
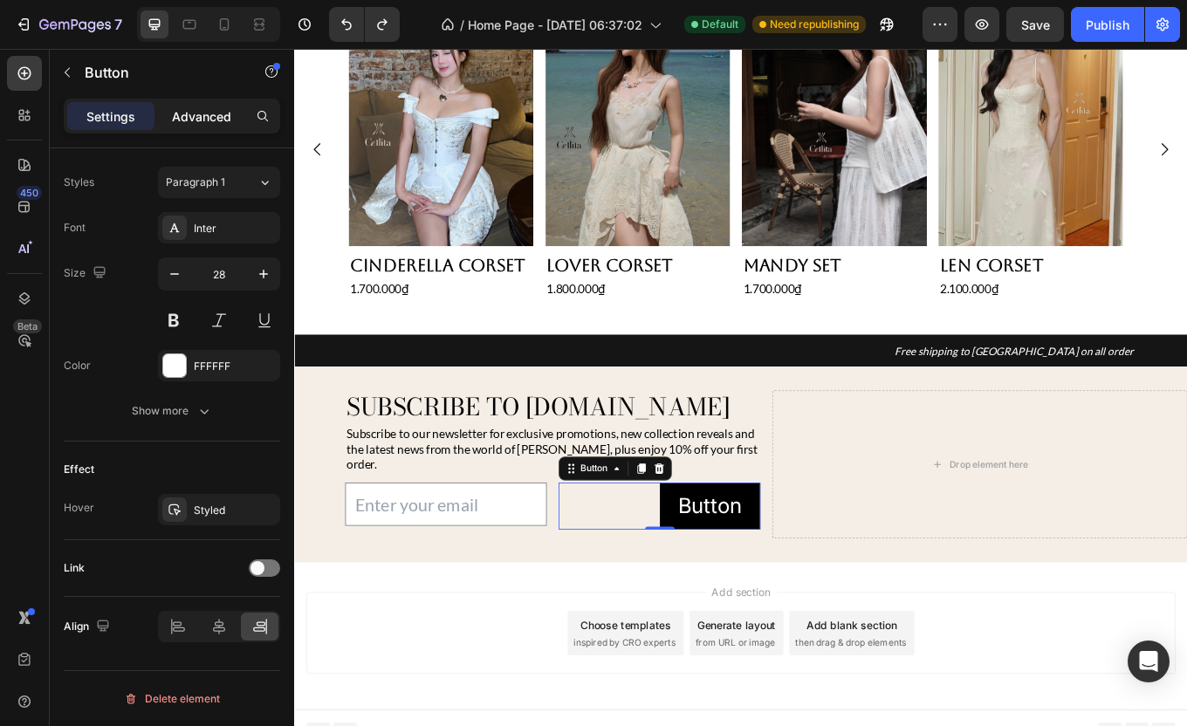
click at [199, 124] on p "Advanced" at bounding box center [201, 116] width 59 height 18
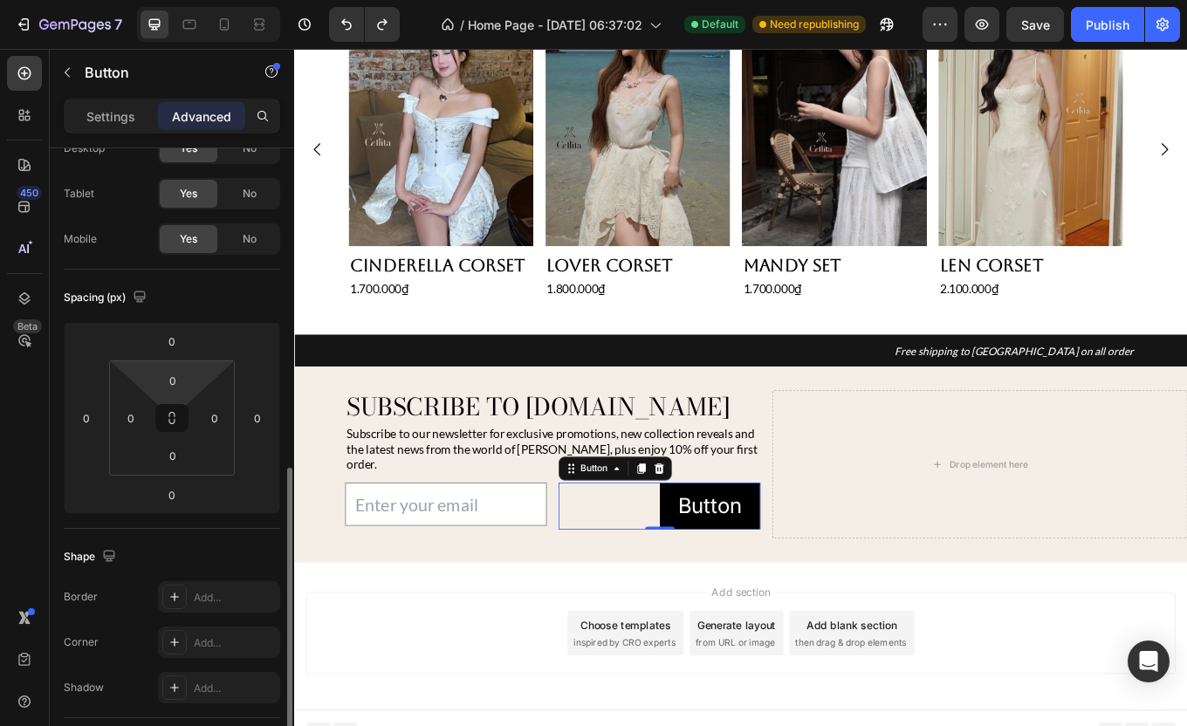
scroll to position [449, 0]
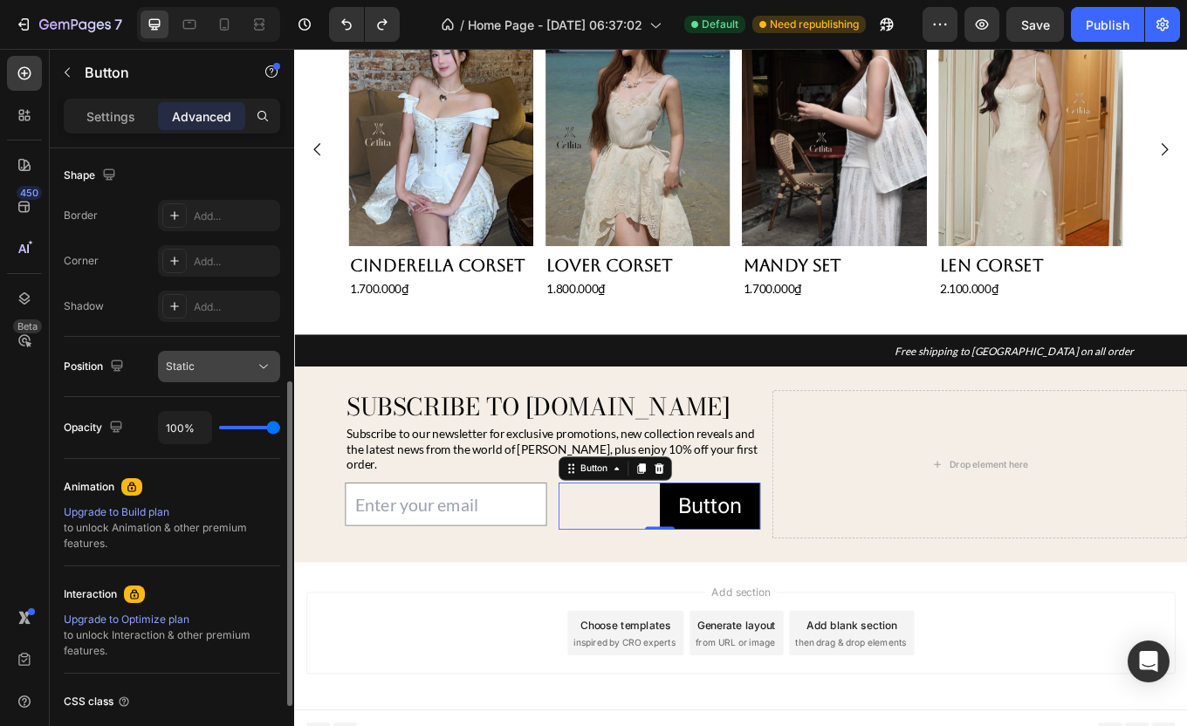
click at [244, 361] on div "Static" at bounding box center [210, 367] width 89 height 16
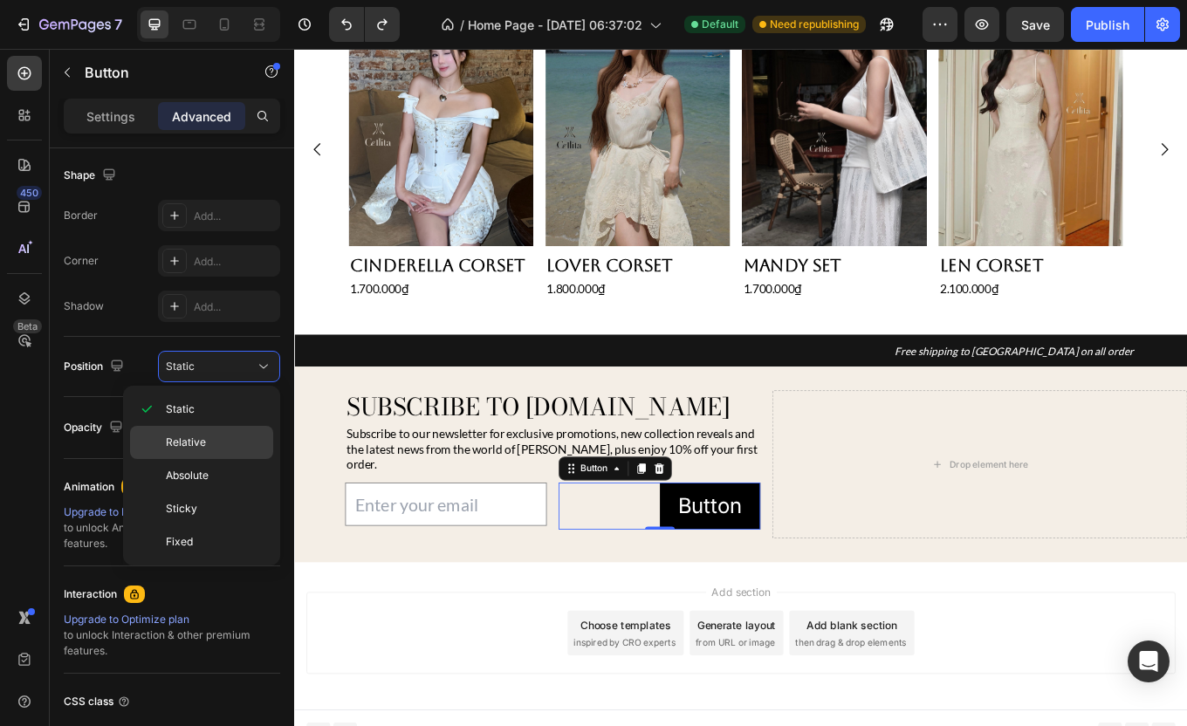
click at [225, 452] on div "Relative" at bounding box center [201, 442] width 143 height 33
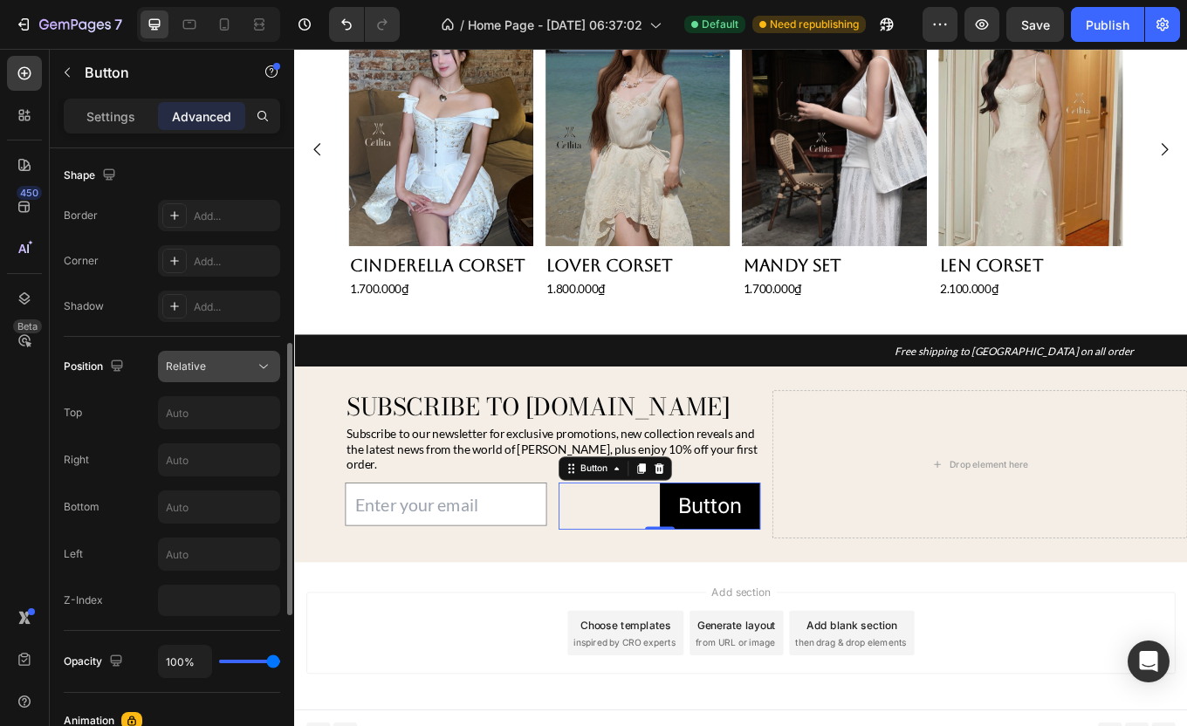
click at [210, 367] on div "Relative" at bounding box center [210, 367] width 89 height 16
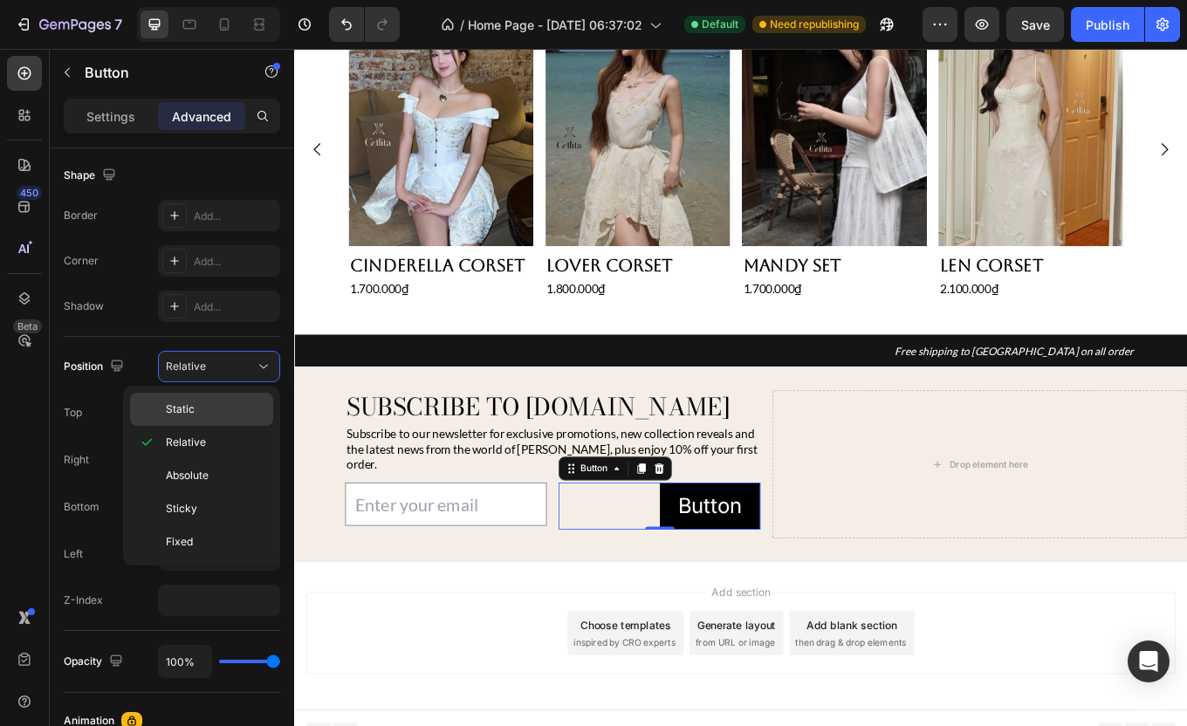
click at [204, 402] on p "Static" at bounding box center [215, 409] width 99 height 16
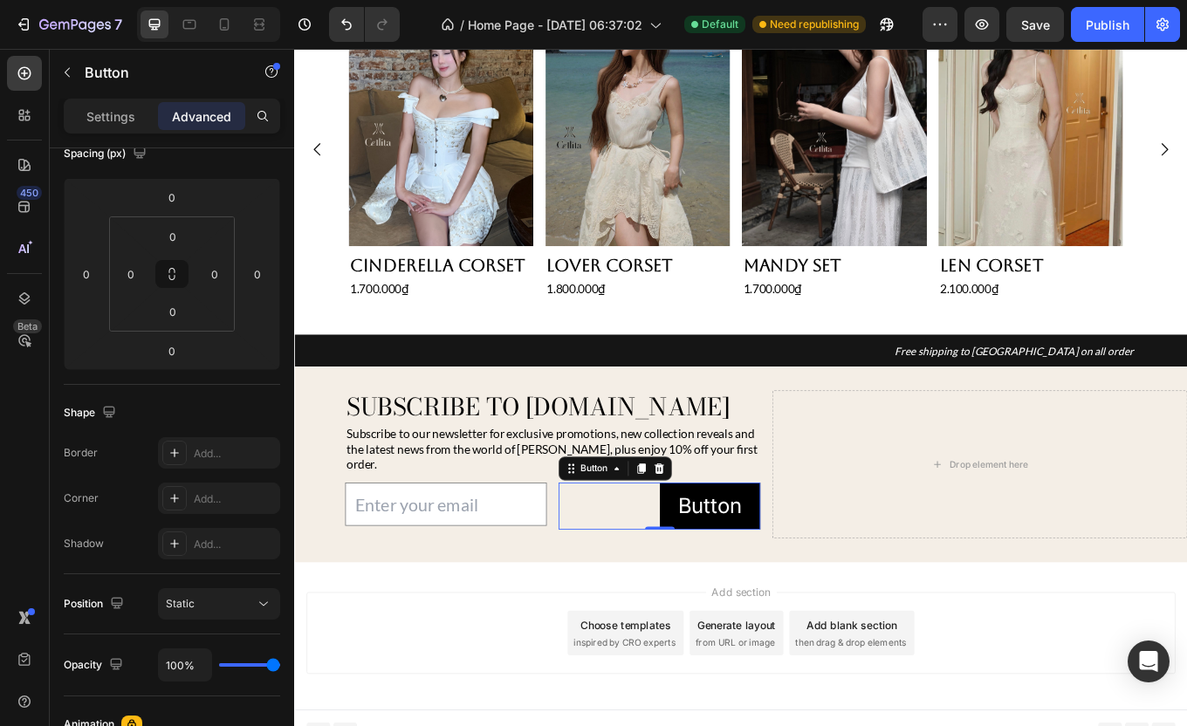
scroll to position [0, 0]
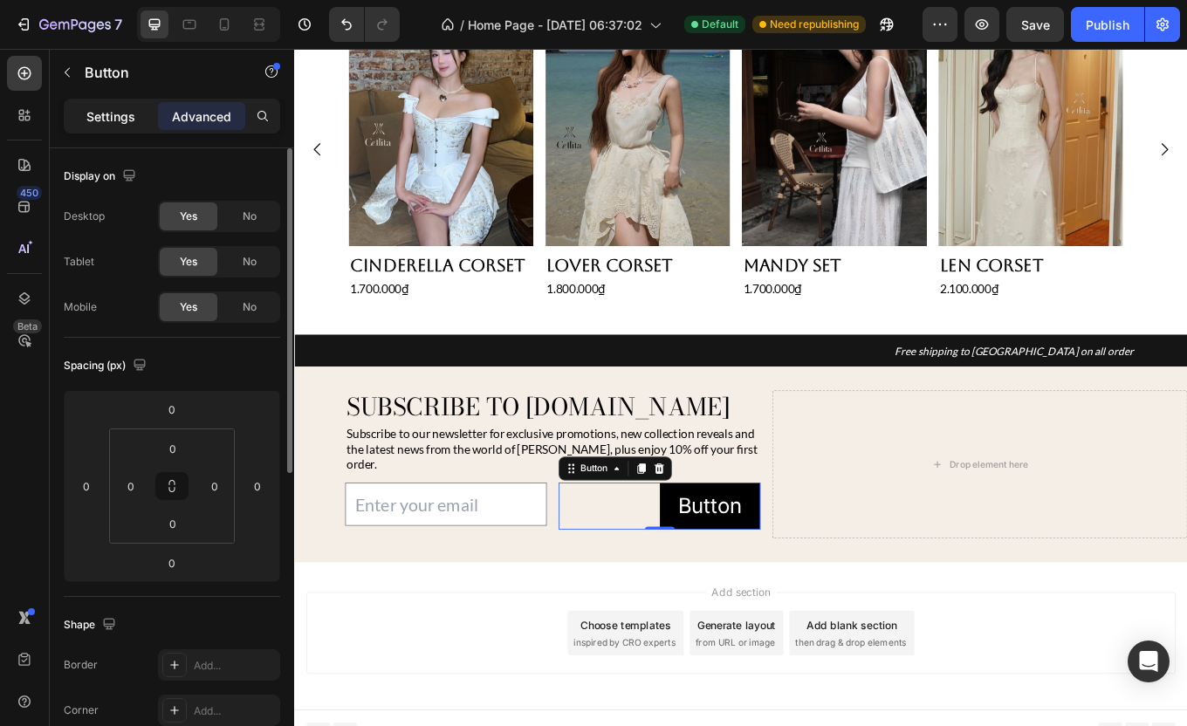
click at [107, 120] on p "Settings" at bounding box center [110, 116] width 49 height 18
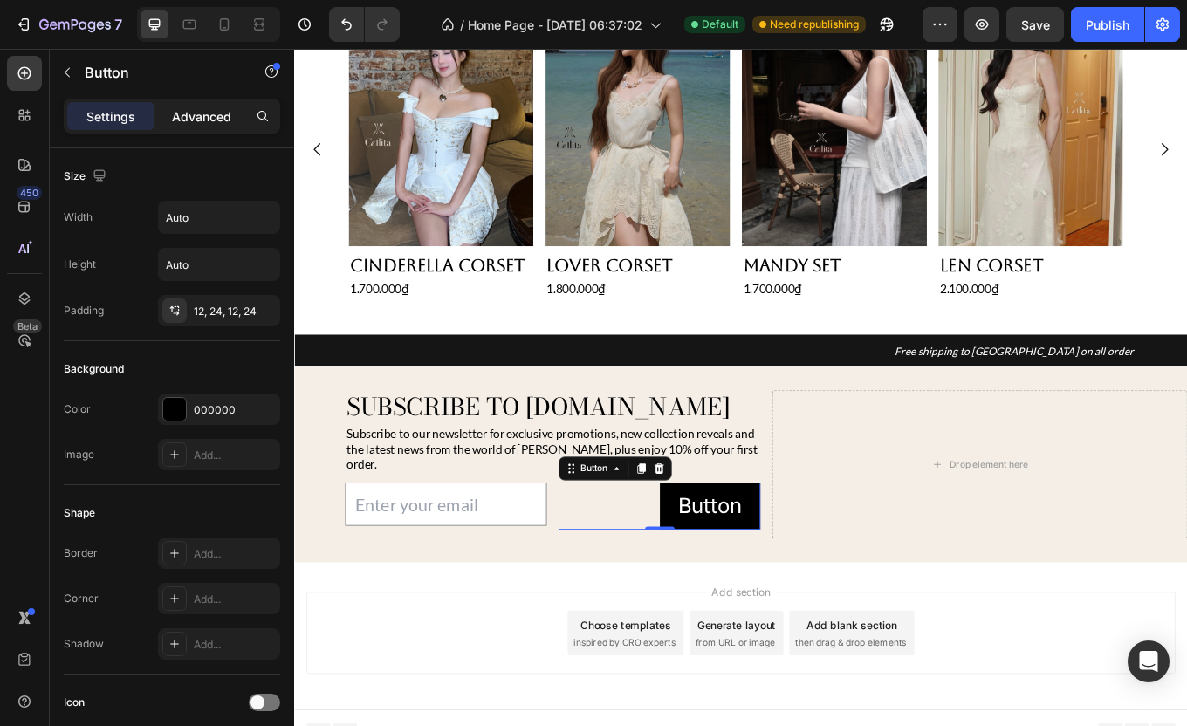
click at [214, 107] on p "Advanced" at bounding box center [201, 116] width 59 height 18
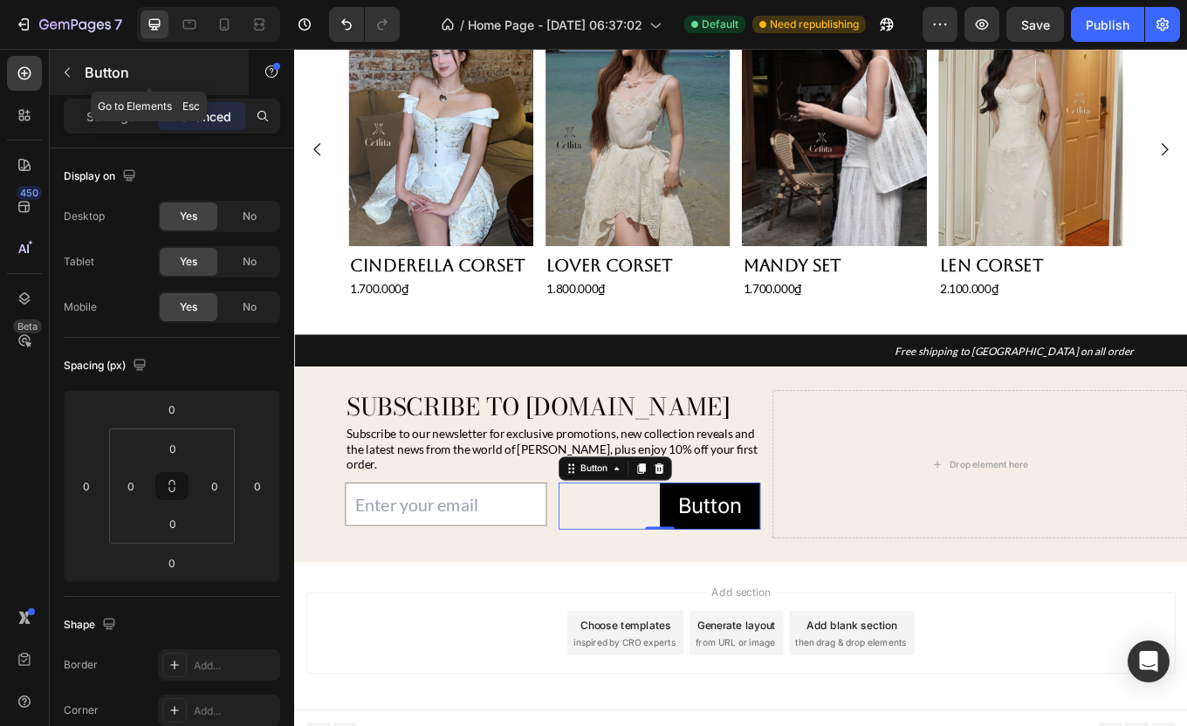
click at [81, 82] on div "Button" at bounding box center [149, 72] width 199 height 45
